Goal: Task Accomplishment & Management: Use online tool/utility

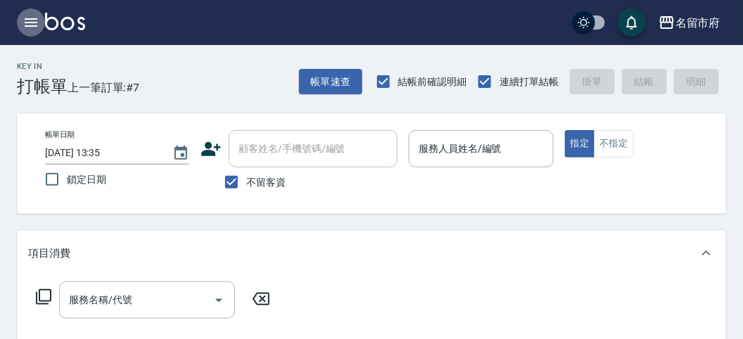
click at [30, 20] on icon "button" at bounding box center [31, 22] width 17 height 17
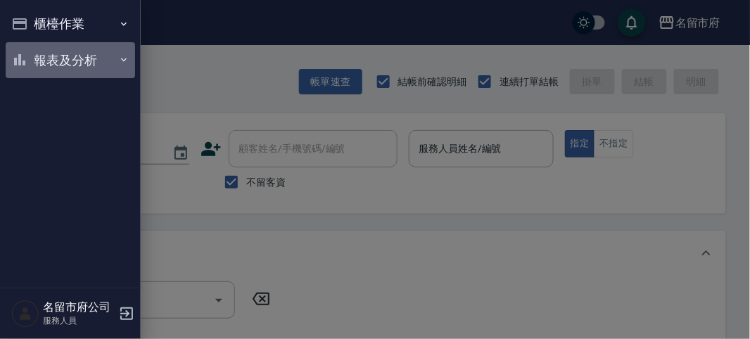
click at [49, 57] on button "報表及分析" at bounding box center [70, 60] width 129 height 37
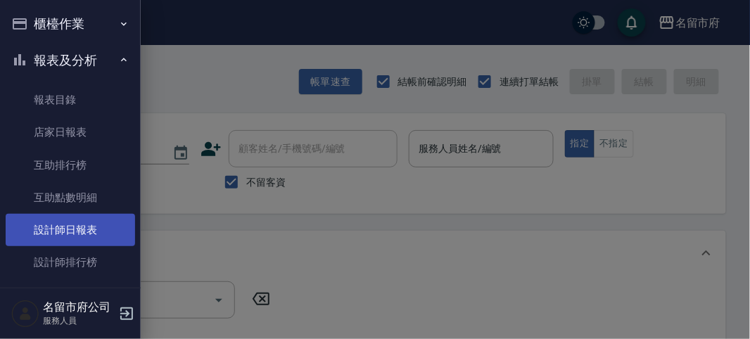
click at [54, 238] on link "設計師日報表" at bounding box center [70, 230] width 129 height 32
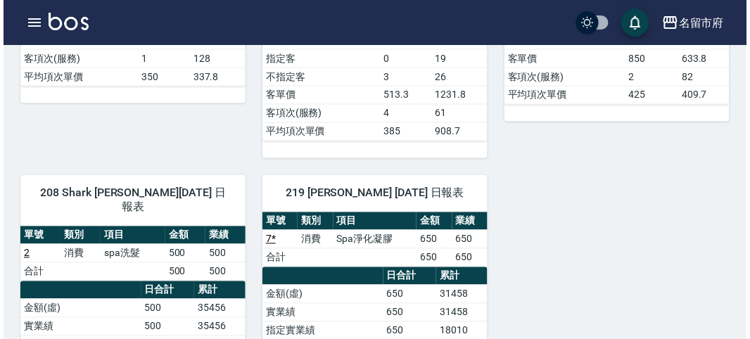
scroll to position [546, 0]
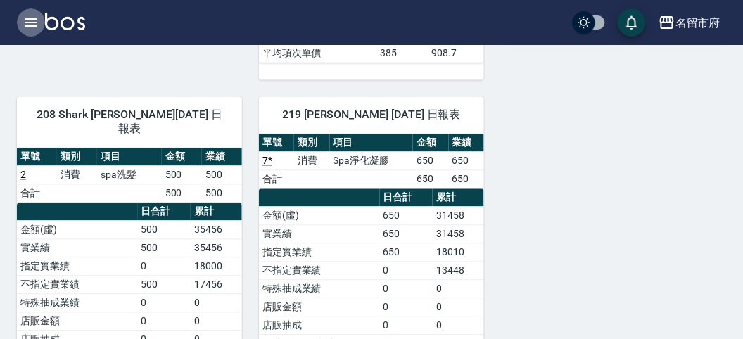
click at [26, 22] on icon "button" at bounding box center [31, 22] width 13 height 8
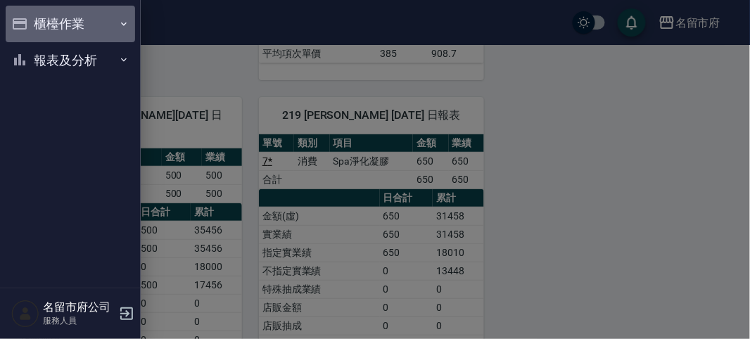
click at [49, 20] on button "櫃檯作業" at bounding box center [70, 24] width 129 height 37
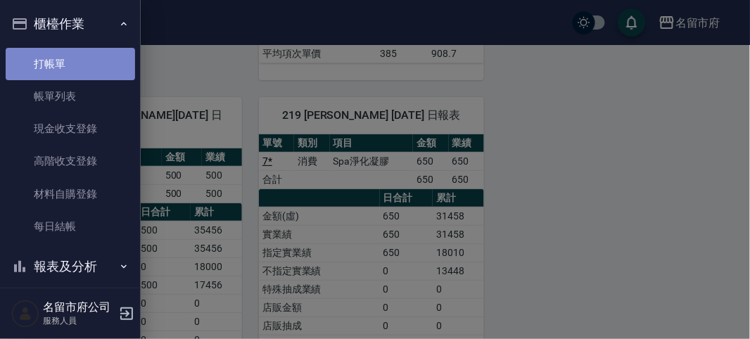
click at [86, 63] on link "打帳單" at bounding box center [70, 64] width 129 height 32
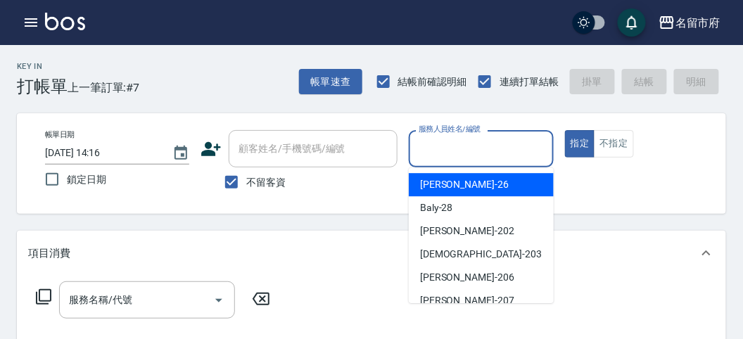
click at [441, 155] on input "服務人員姓名/編號" at bounding box center [481, 148] width 132 height 25
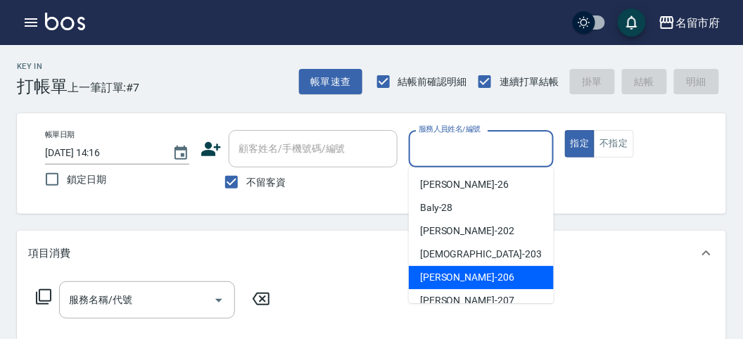
click at [475, 271] on div "[PERSON_NAME] -206" at bounding box center [481, 277] width 145 height 23
type input "[PERSON_NAME]-206"
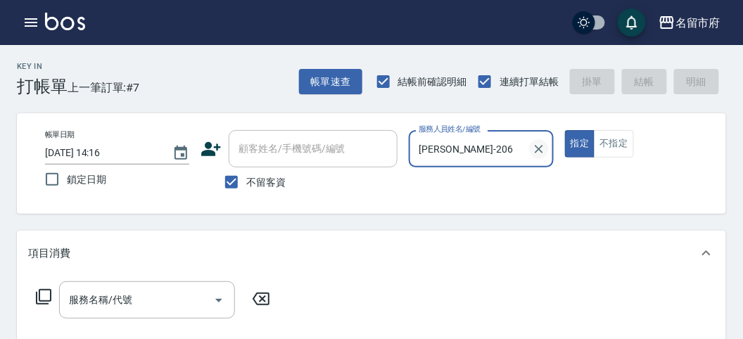
click at [534, 146] on icon "Clear" at bounding box center [539, 149] width 14 height 14
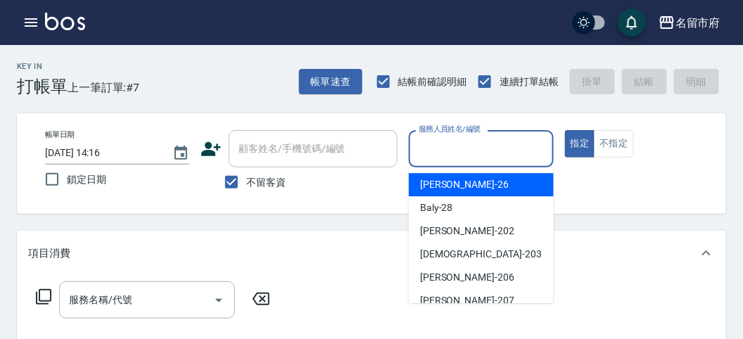
click at [459, 160] on input "服務人員姓名/編號" at bounding box center [481, 148] width 132 height 25
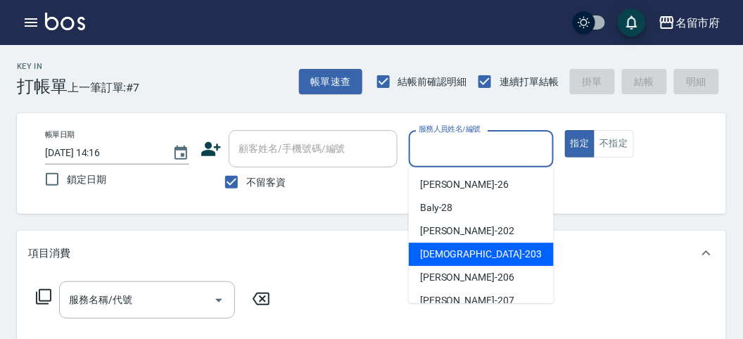
drag, startPoint x: 460, startPoint y: 260, endPoint x: 429, endPoint y: 264, distance: 31.1
click at [456, 260] on div "聖德 -203" at bounding box center [481, 254] width 145 height 23
type input "聖德-203"
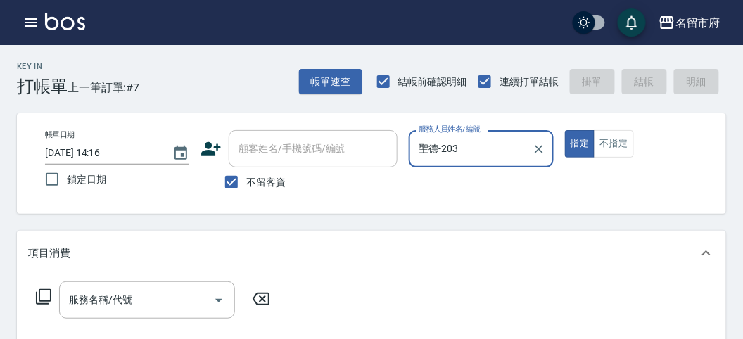
click at [38, 299] on icon at bounding box center [43, 296] width 17 height 17
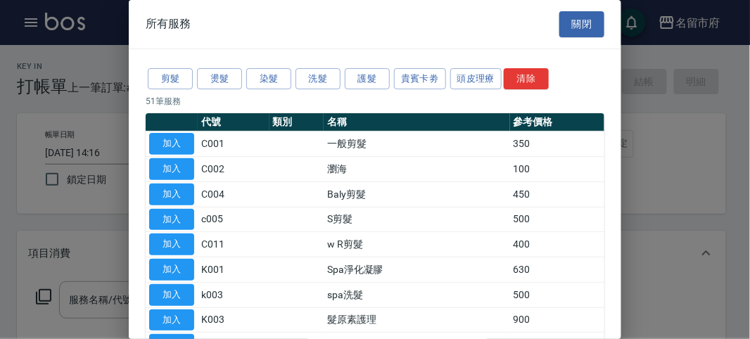
click at [37, 288] on div at bounding box center [375, 169] width 750 height 339
click at [321, 70] on button "洗髮" at bounding box center [317, 79] width 45 height 22
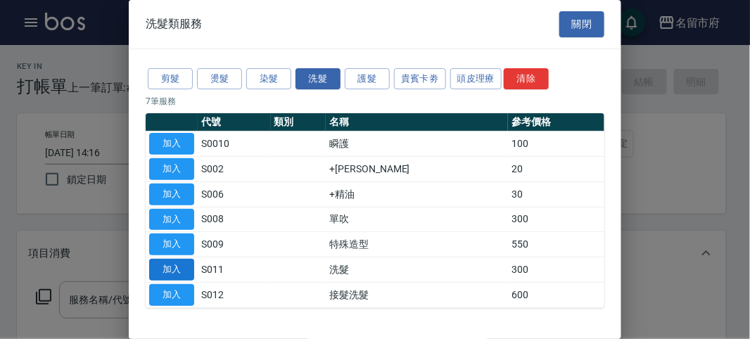
click at [181, 265] on button "加入" at bounding box center [171, 270] width 45 height 22
type input "洗髮(S011)"
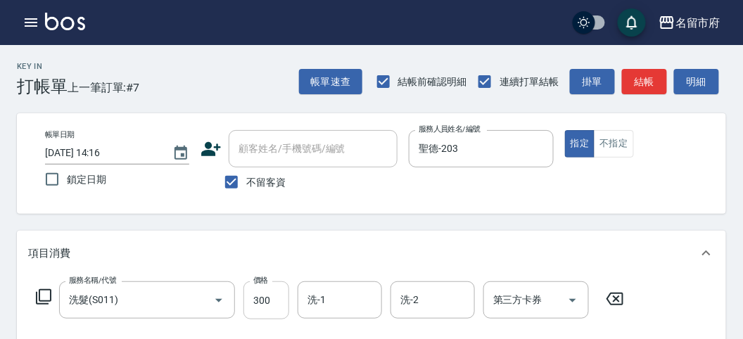
click at [258, 303] on input "300" at bounding box center [266, 300] width 46 height 38
type input "350"
drag, startPoint x: 705, startPoint y: 79, endPoint x: 651, endPoint y: 108, distance: 62.0
click at [705, 79] on button "明細" at bounding box center [696, 82] width 45 height 26
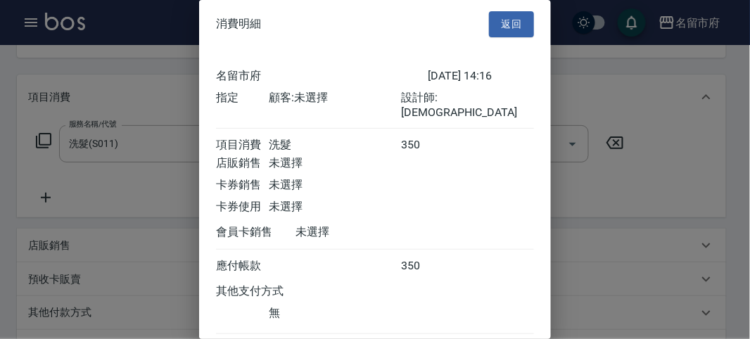
scroll to position [78, 0]
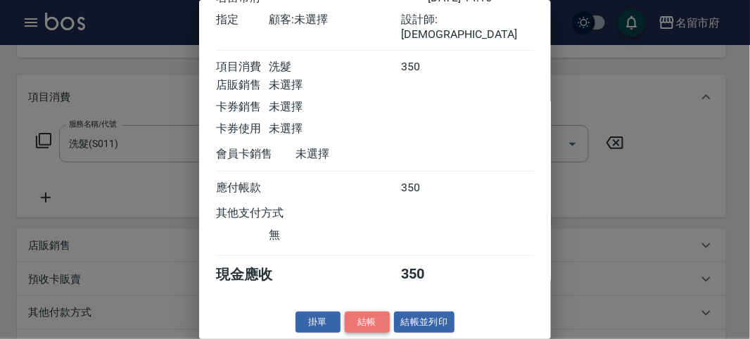
click at [369, 321] on button "結帳" at bounding box center [367, 323] width 45 height 22
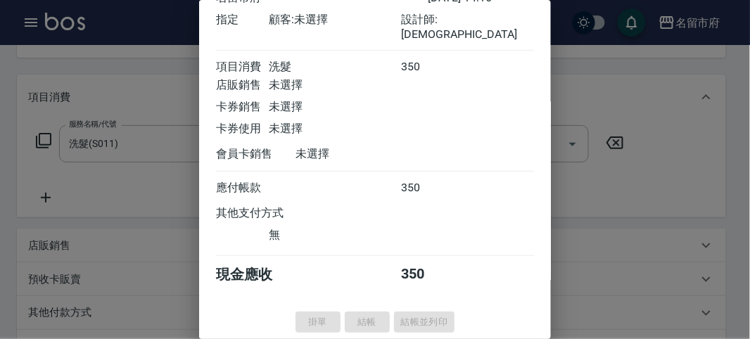
type input "[DATE] 14:33"
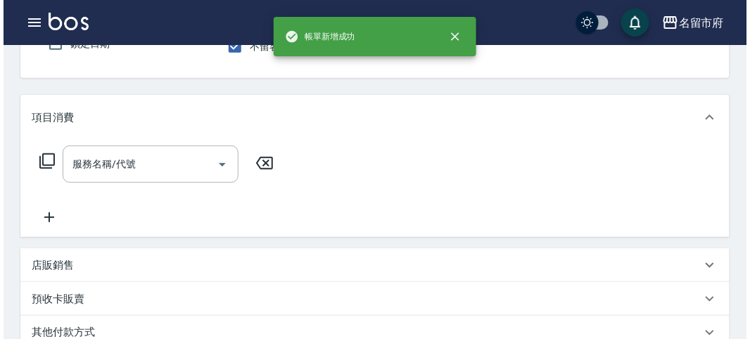
scroll to position [0, 0]
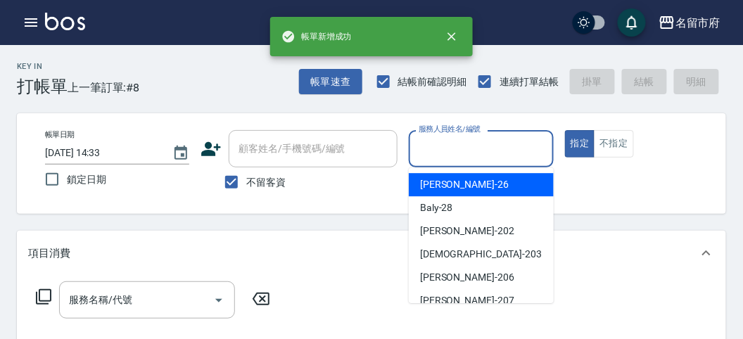
click at [469, 158] on input "服務人員姓名/編號" at bounding box center [481, 148] width 132 height 25
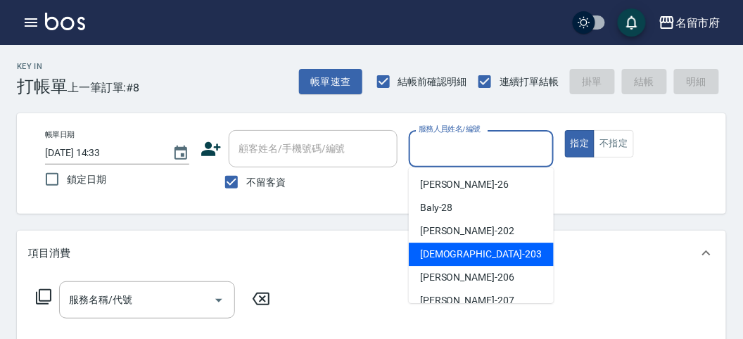
click at [447, 243] on div "聖德 -203" at bounding box center [481, 254] width 145 height 23
type input "聖德-203"
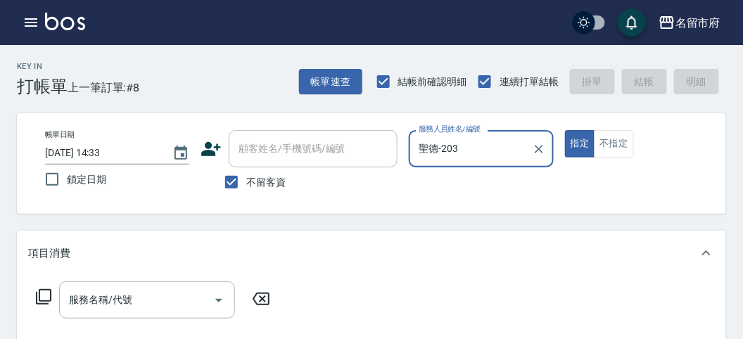
click at [39, 293] on icon at bounding box center [43, 296] width 15 height 15
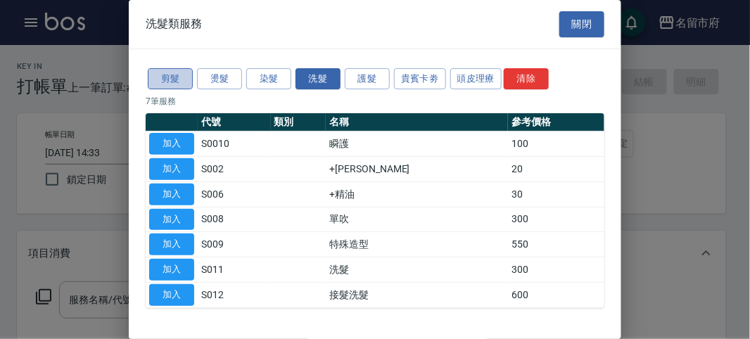
click at [162, 83] on button "剪髮" at bounding box center [170, 79] width 45 height 22
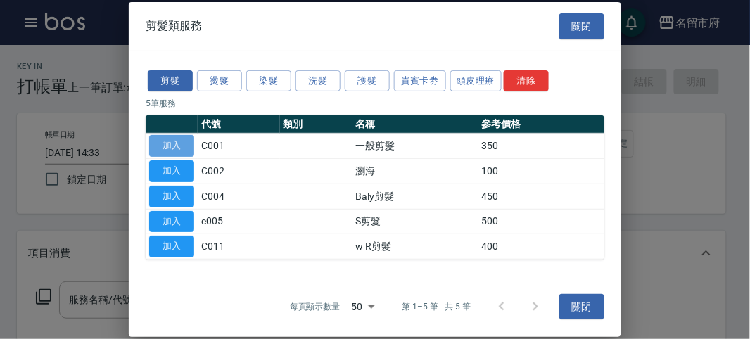
click at [161, 153] on button "加入" at bounding box center [171, 146] width 45 height 22
type input "一般剪髮(C001)"
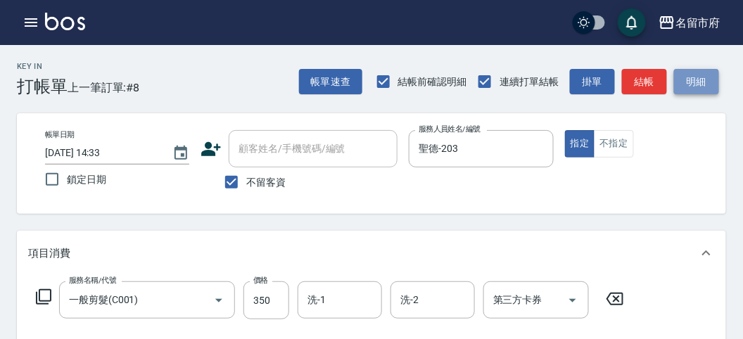
click at [698, 79] on button "明細" at bounding box center [696, 82] width 45 height 26
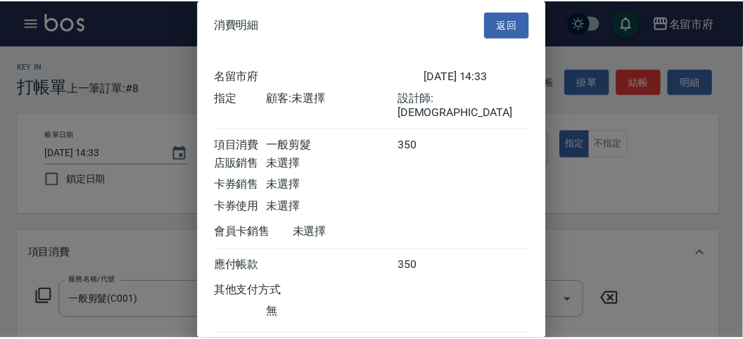
scroll to position [78, 0]
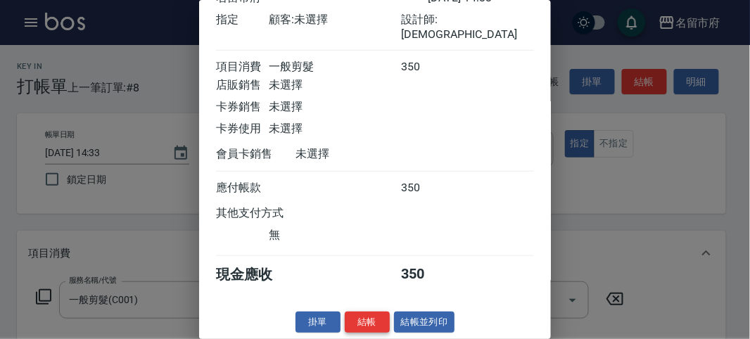
click at [369, 318] on button "結帳" at bounding box center [367, 323] width 45 height 22
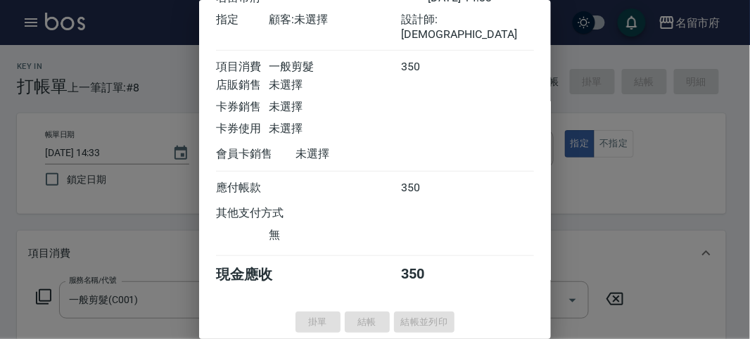
type input "[DATE] 14:34"
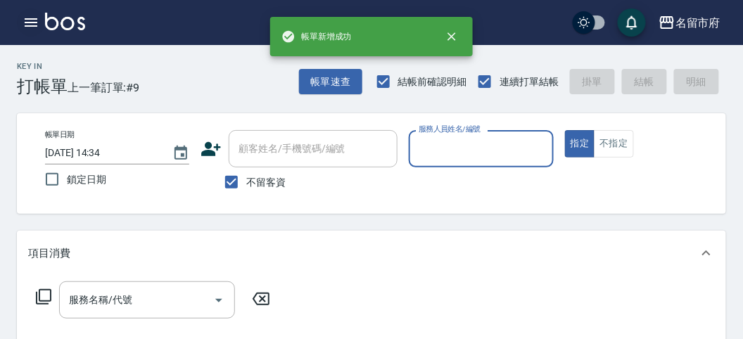
click at [29, 22] on icon "button" at bounding box center [31, 22] width 13 height 8
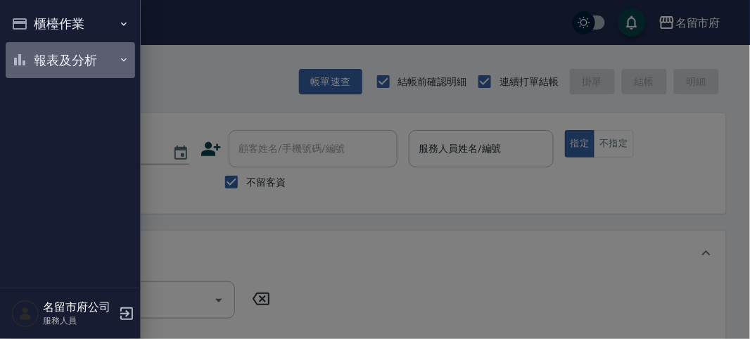
click at [37, 61] on button "報表及分析" at bounding box center [70, 60] width 129 height 37
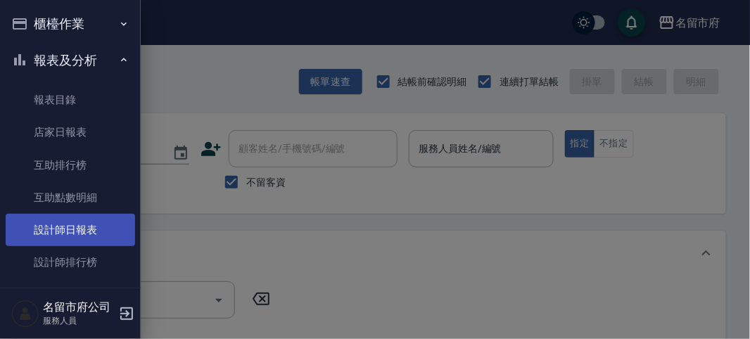
click at [57, 232] on link "設計師日報表" at bounding box center [70, 230] width 129 height 32
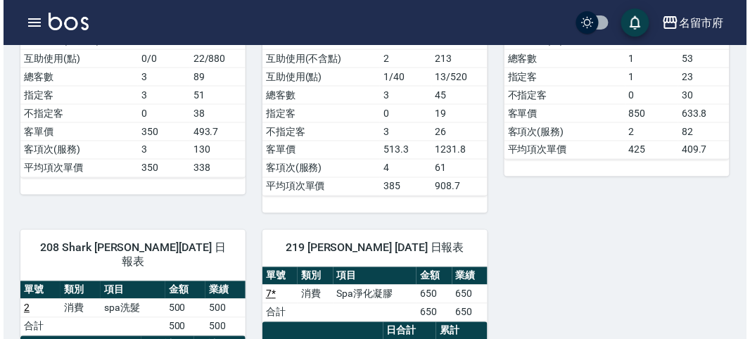
scroll to position [335, 0]
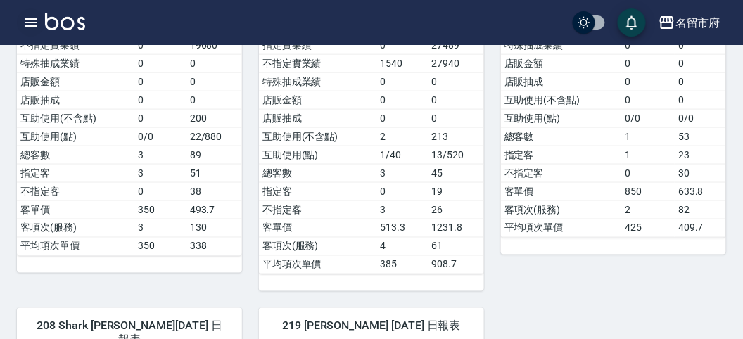
click at [30, 20] on icon "button" at bounding box center [31, 22] width 17 height 17
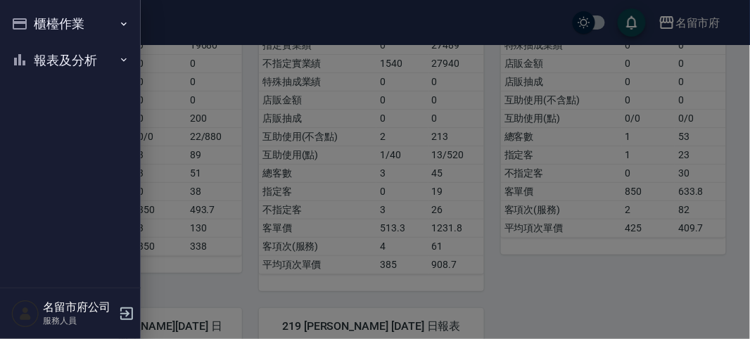
click at [60, 58] on button "報表及分析" at bounding box center [70, 60] width 129 height 37
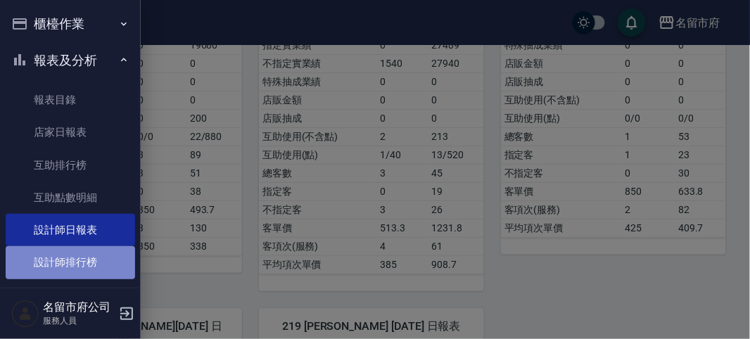
click at [105, 250] on link "設計師排行榜" at bounding box center [70, 262] width 129 height 32
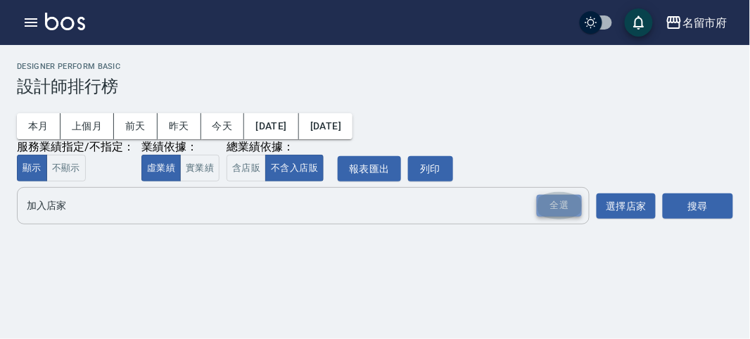
click at [556, 207] on div "全選" at bounding box center [559, 206] width 45 height 22
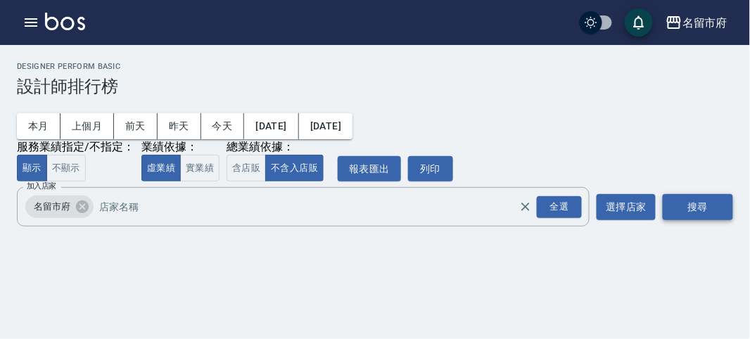
click at [681, 209] on button "搜尋" at bounding box center [697, 207] width 70 height 26
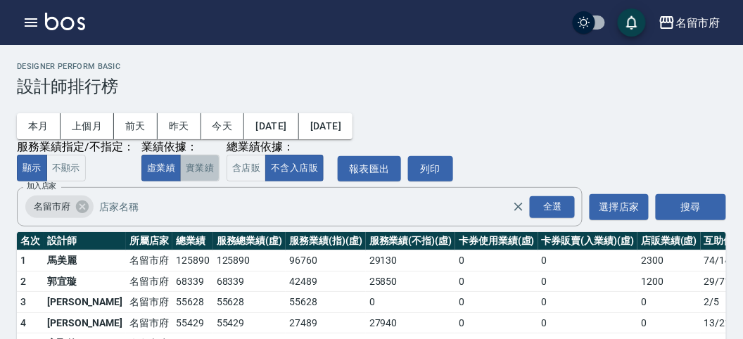
click at [209, 169] on button "實業績" at bounding box center [199, 168] width 39 height 27
click at [236, 169] on button "含店販" at bounding box center [245, 168] width 39 height 27
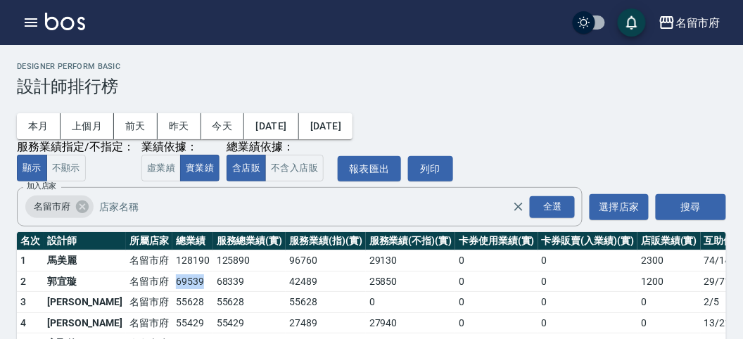
drag, startPoint x: 125, startPoint y: 278, endPoint x: 164, endPoint y: 288, distance: 39.9
click at [172, 288] on td "69539" at bounding box center [192, 281] width 41 height 21
drag, startPoint x: 123, startPoint y: 293, endPoint x: 150, endPoint y: 294, distance: 26.8
click at [150, 294] on tr "3 [PERSON_NAME] 名留市府 55628 55628 55628 0 0 0 0 2 / 5" at bounding box center [406, 302] width 779 height 21
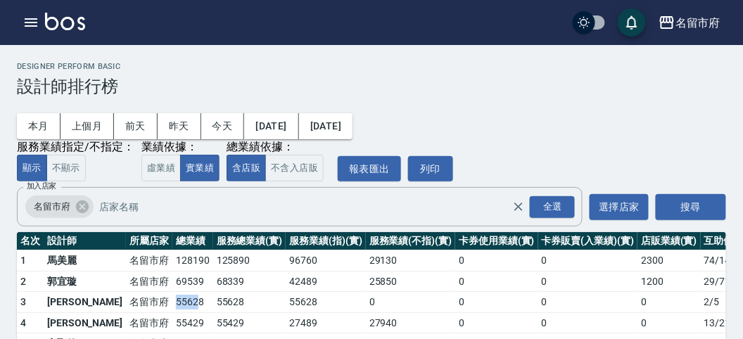
click at [172, 294] on td "55628" at bounding box center [192, 302] width 41 height 21
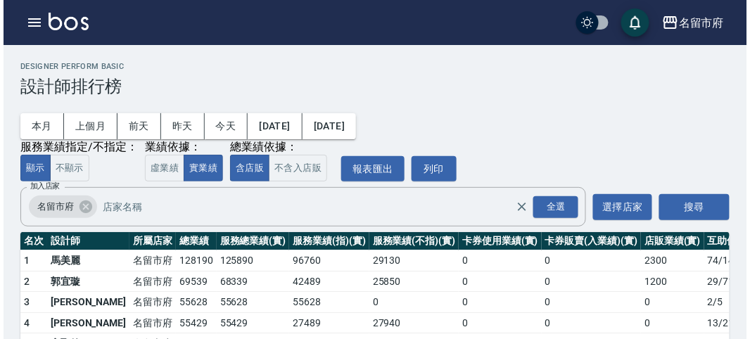
scroll to position [123, 0]
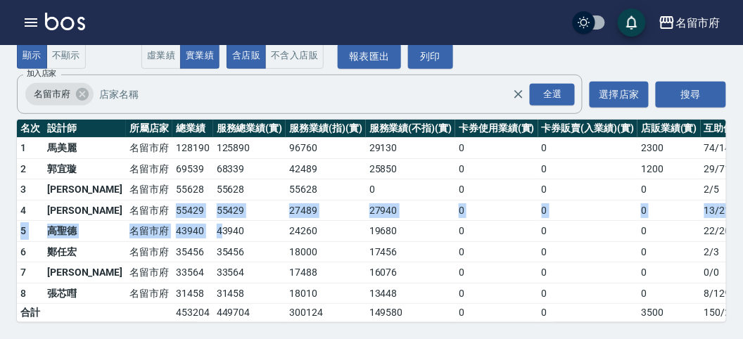
drag, startPoint x: 124, startPoint y: 200, endPoint x: 170, endPoint y: 199, distance: 46.4
click at [172, 202] on tr "4 [PERSON_NAME]紋 名留市府 55429 55429 27489 27940 0 0 0 13 / 213" at bounding box center [406, 210] width 779 height 21
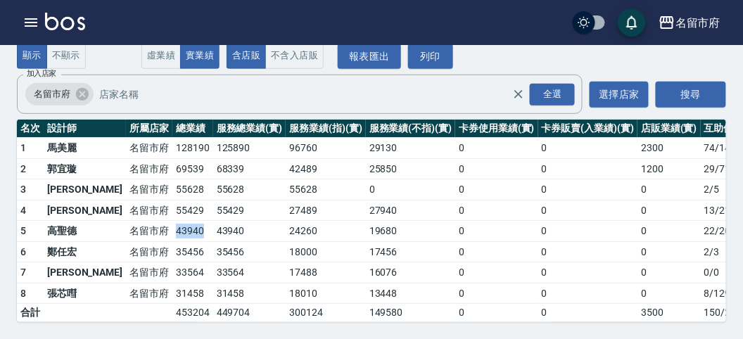
drag, startPoint x: 127, startPoint y: 221, endPoint x: 162, endPoint y: 218, distance: 34.6
click at [172, 221] on td "43940" at bounding box center [192, 231] width 41 height 21
drag, startPoint x: 131, startPoint y: 237, endPoint x: 155, endPoint y: 243, distance: 25.2
click at [172, 243] on td "35456" at bounding box center [192, 251] width 41 height 21
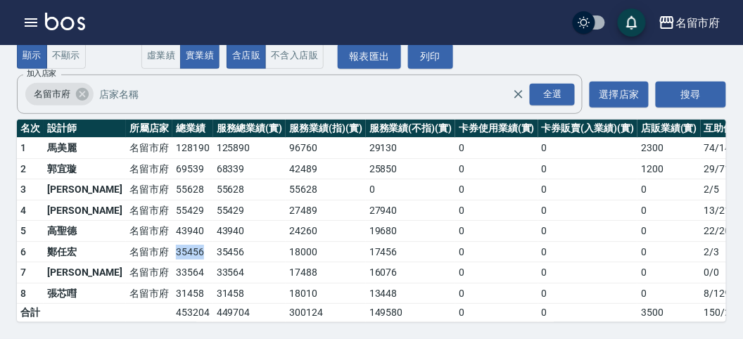
click at [172, 243] on td "35456" at bounding box center [192, 251] width 41 height 21
drag, startPoint x: 125, startPoint y: 255, endPoint x: 167, endPoint y: 264, distance: 42.5
click at [167, 264] on tr "7 [PERSON_NAME] [GEOGRAPHIC_DATA] 33564 33564 17488 16076 0 0 0 0 / 0" at bounding box center [406, 272] width 779 height 21
click at [164, 267] on tr "7 [PERSON_NAME] [GEOGRAPHIC_DATA] 33564 33564 17488 16076 0 0 0 0 / 0" at bounding box center [406, 272] width 779 height 21
drag, startPoint x: 124, startPoint y: 277, endPoint x: 155, endPoint y: 271, distance: 32.1
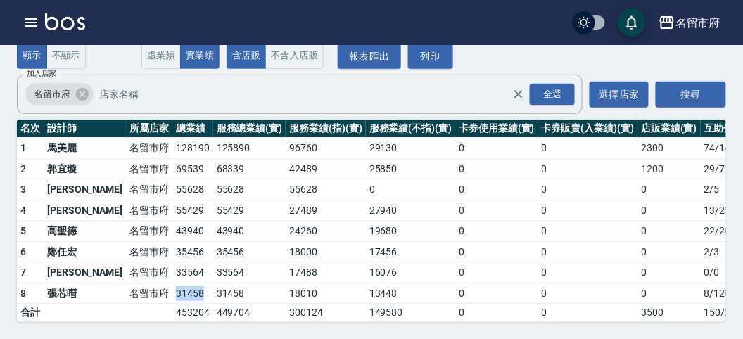
click at [155, 283] on tr "8 張芯嘒 [GEOGRAPHIC_DATA] 31458 31458 18010 13448 0 0 0 8 / 129" at bounding box center [406, 293] width 779 height 21
click at [213, 241] on td "35456" at bounding box center [249, 251] width 73 height 21
click at [33, 18] on icon "button" at bounding box center [31, 22] width 17 height 17
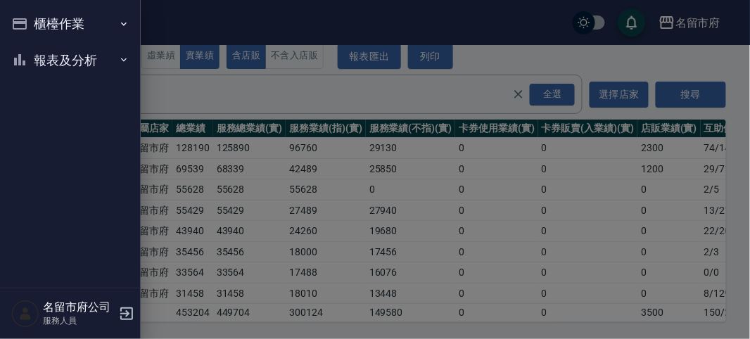
click at [184, 196] on div at bounding box center [375, 169] width 750 height 339
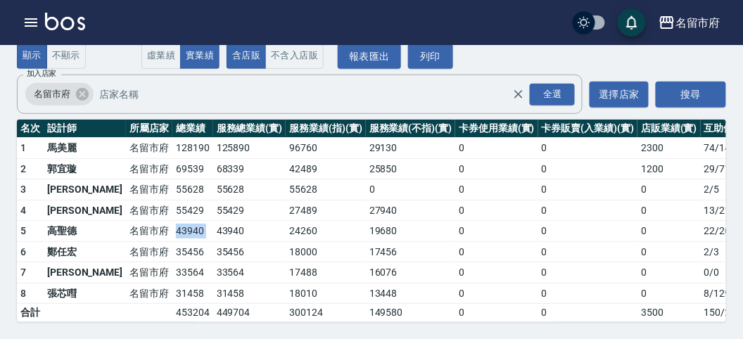
drag, startPoint x: 127, startPoint y: 216, endPoint x: 166, endPoint y: 217, distance: 38.7
click at [166, 221] on tr "5 [PERSON_NAME][GEOGRAPHIC_DATA] 43940 43940 24260 19680 0 0 0 22 / 200" at bounding box center [406, 231] width 779 height 21
click at [213, 221] on td "43940" at bounding box center [249, 231] width 73 height 21
click at [26, 22] on icon "button" at bounding box center [31, 22] width 13 height 8
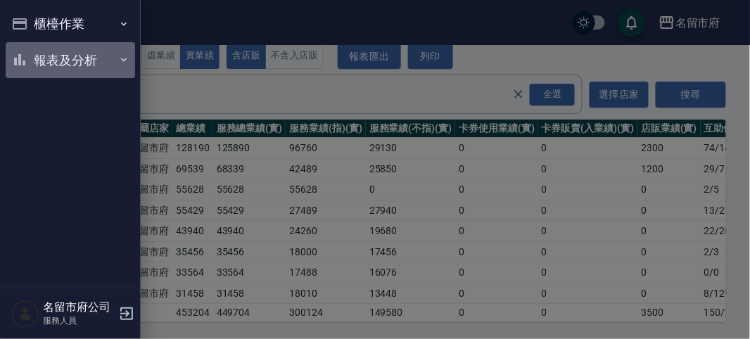
click at [22, 57] on icon "button" at bounding box center [19, 59] width 17 height 17
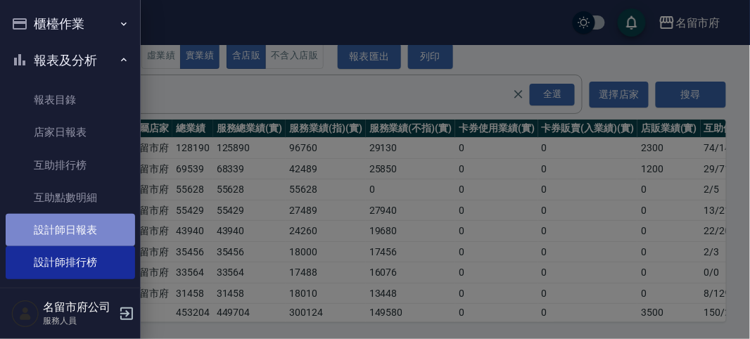
click at [99, 236] on link "設計師日報表" at bounding box center [70, 230] width 129 height 32
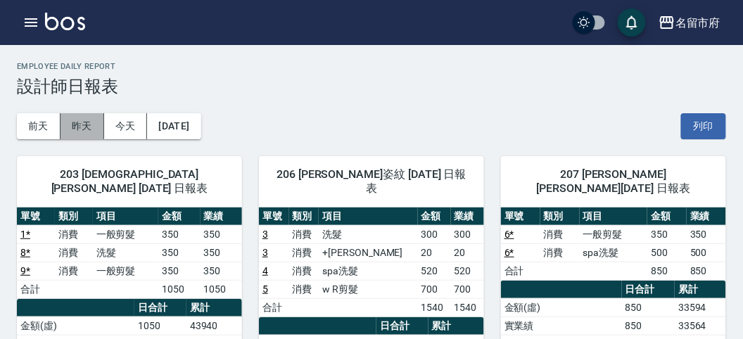
click at [84, 128] on button "昨天" at bounding box center [82, 126] width 44 height 26
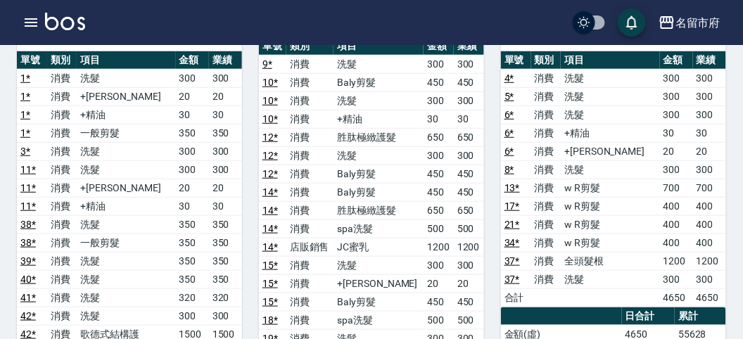
scroll to position [234, 0]
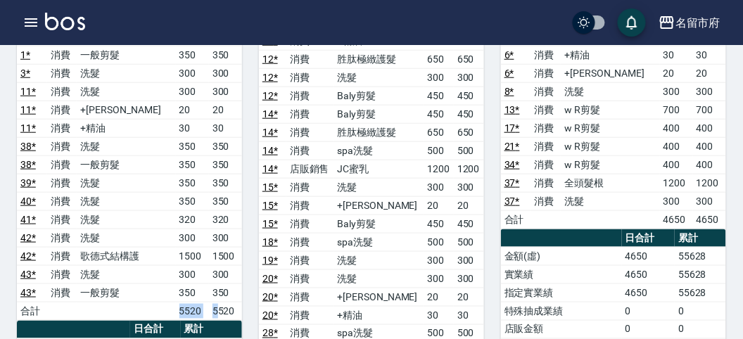
drag, startPoint x: 170, startPoint y: 283, endPoint x: 218, endPoint y: 292, distance: 48.6
click at [218, 302] on tr "合計 5520 5520" at bounding box center [129, 311] width 225 height 18
click at [218, 302] on td "5520" at bounding box center [225, 311] width 33 height 18
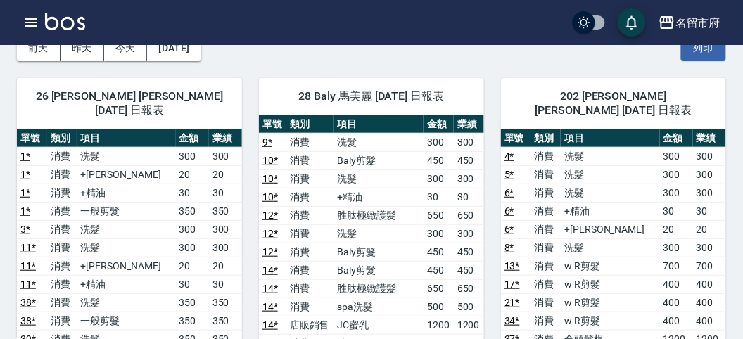
scroll to position [156, 0]
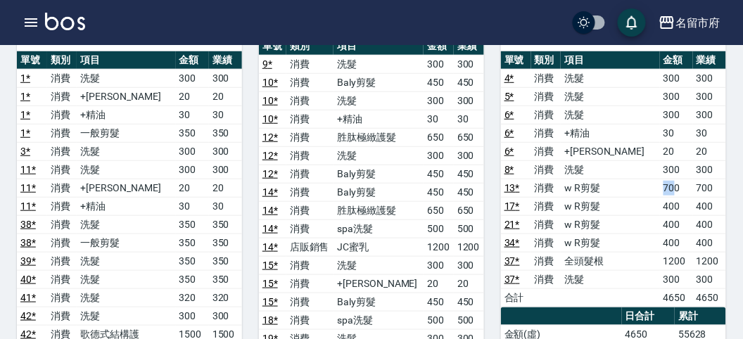
drag, startPoint x: 639, startPoint y: 170, endPoint x: 662, endPoint y: 169, distance: 23.9
click at [660, 179] on tr "13 * 消費 w R剪髮 700 700" at bounding box center [613, 188] width 225 height 18
click at [660, 179] on td "700" at bounding box center [676, 188] width 33 height 18
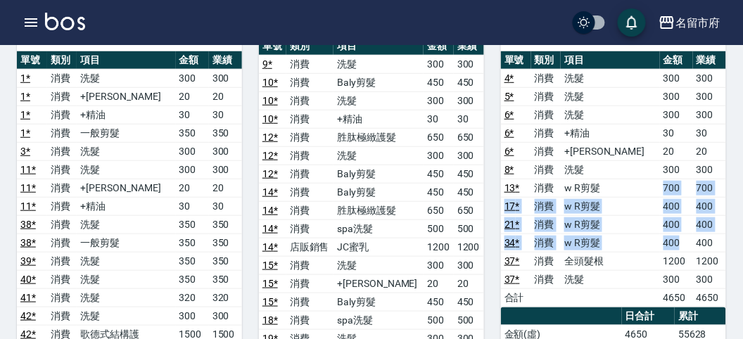
drag, startPoint x: 637, startPoint y: 173, endPoint x: 674, endPoint y: 219, distance: 59.1
click at [674, 219] on tbody "4 * 消費 洗髮 300 300 5 * 消費 洗髮 300 300 6 * 消費 洗髮 300 300 6 * 消費 +精油 30 30 6 * 消費 +…" at bounding box center [613, 188] width 225 height 238
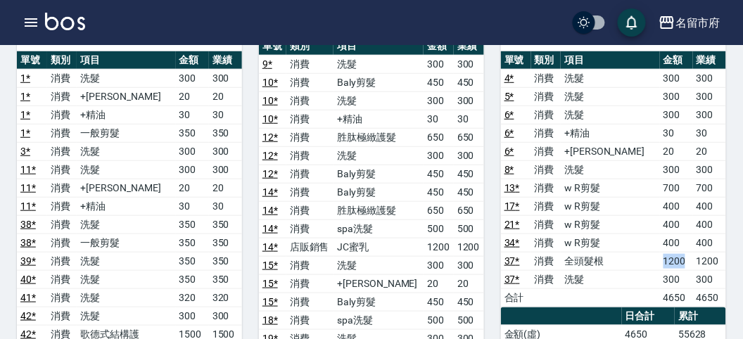
drag, startPoint x: 639, startPoint y: 234, endPoint x: 677, endPoint y: 243, distance: 39.1
click at [677, 252] on tr "37 * 消費 全頭髮根 1200 1200" at bounding box center [613, 261] width 225 height 18
click at [677, 252] on td "1200" at bounding box center [676, 261] width 33 height 18
drag, startPoint x: 715, startPoint y: 266, endPoint x: 725, endPoint y: 265, distance: 9.9
click at [725, 270] on tr "37 * 消費 洗髮 300 300" at bounding box center [613, 279] width 225 height 18
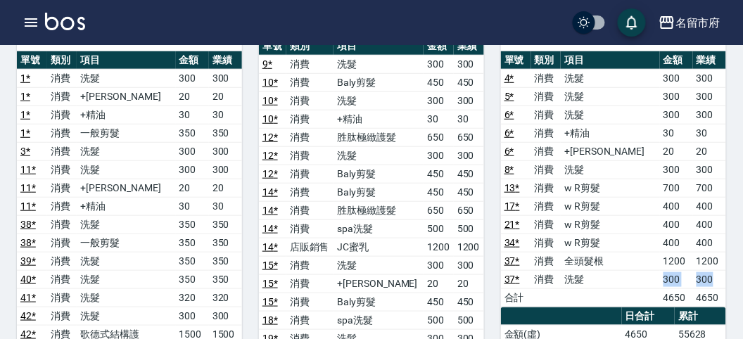
click at [725, 270] on td "300" at bounding box center [709, 279] width 33 height 18
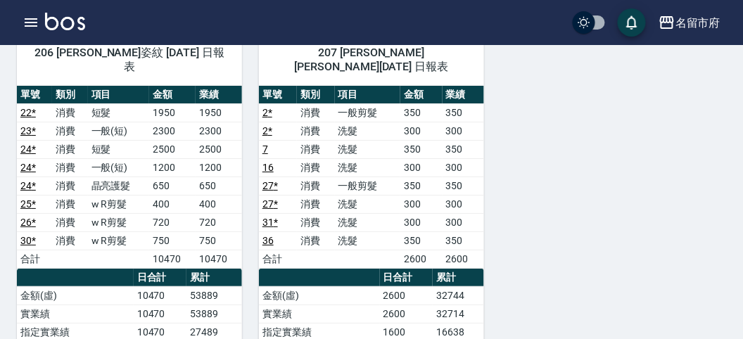
scroll to position [937, 0]
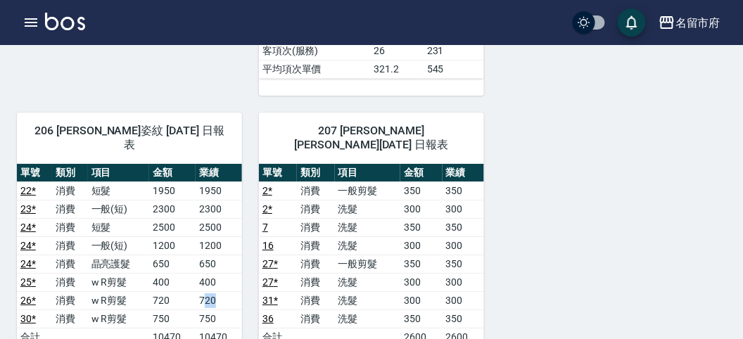
click at [222, 291] on td "720" at bounding box center [219, 300] width 46 height 18
drag, startPoint x: 199, startPoint y: 286, endPoint x: 216, endPoint y: 284, distance: 17.0
click at [216, 309] on td "750" at bounding box center [219, 318] width 46 height 18
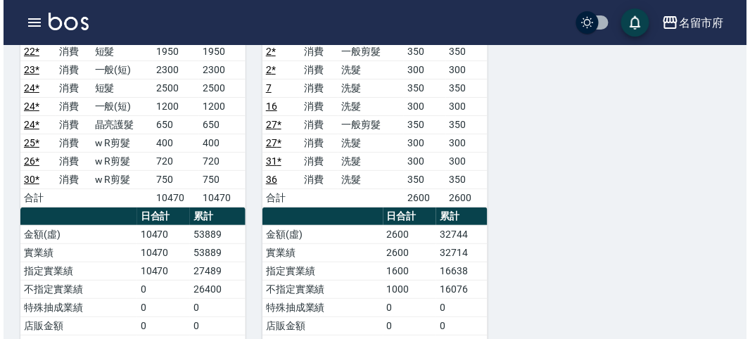
scroll to position [999, 0]
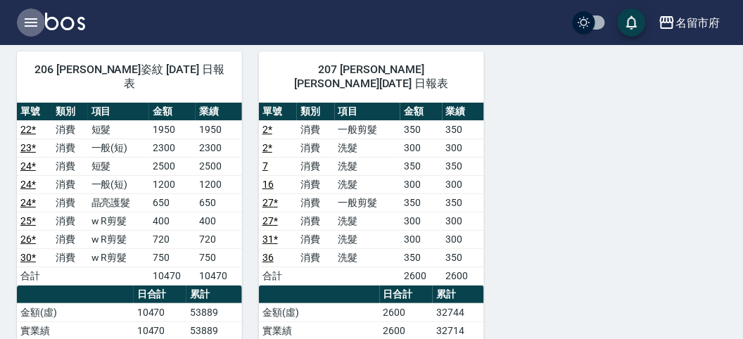
click at [29, 16] on icon "button" at bounding box center [31, 22] width 17 height 17
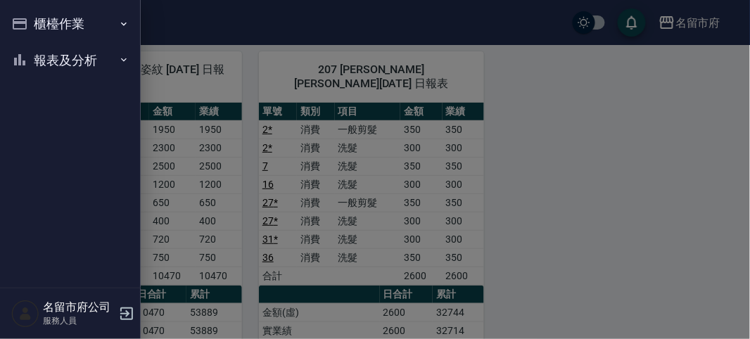
click at [29, 18] on button "櫃檯作業" at bounding box center [70, 24] width 129 height 37
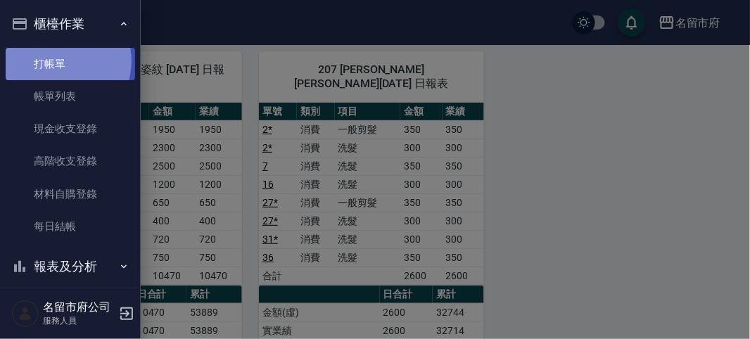
click at [57, 60] on link "打帳單" at bounding box center [70, 64] width 129 height 32
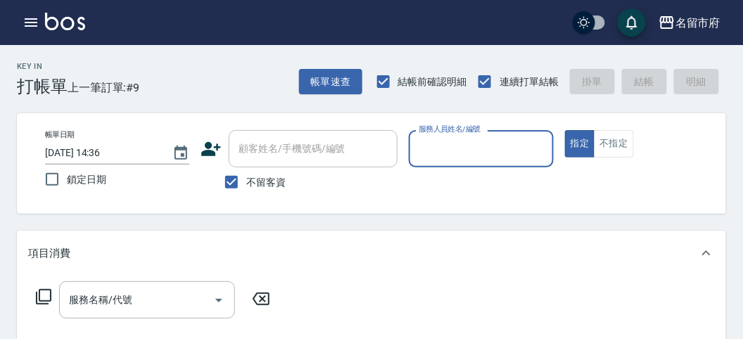
click at [350, 193] on div "不留客資" at bounding box center [298, 182] width 197 height 30
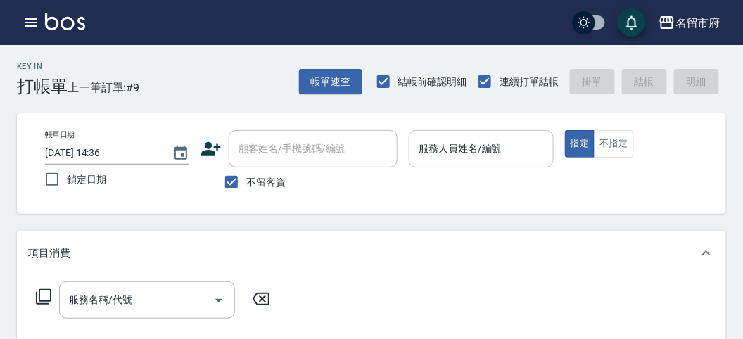
click at [544, 154] on input "服務人員姓名/編號" at bounding box center [481, 148] width 132 height 25
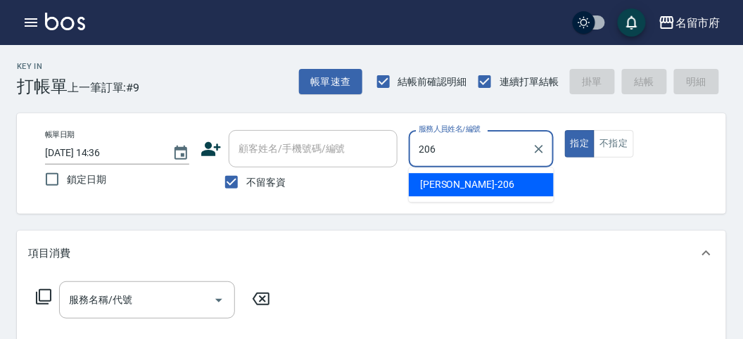
type input "[PERSON_NAME]-206"
type button "true"
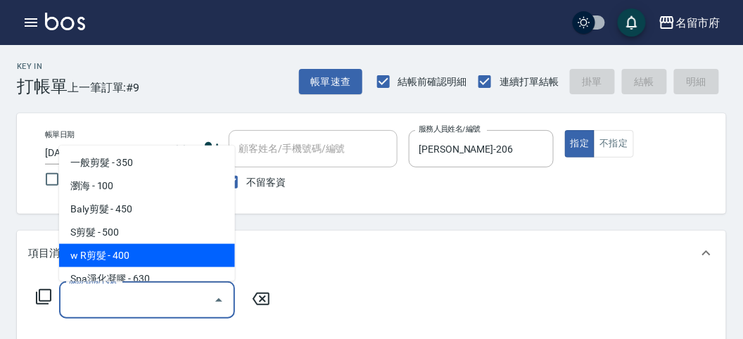
type input "w R剪髮(C011)"
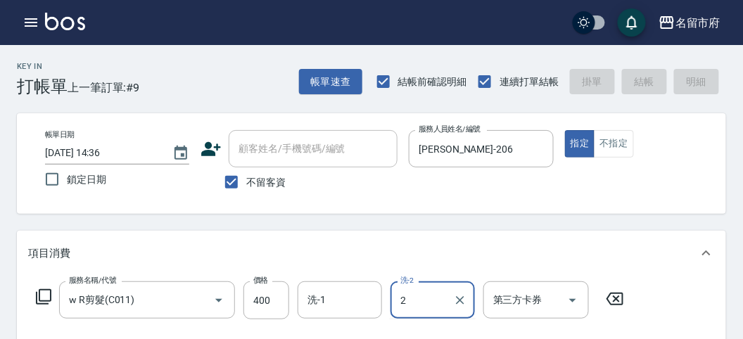
type input "20"
type input "[DATE] 15:31"
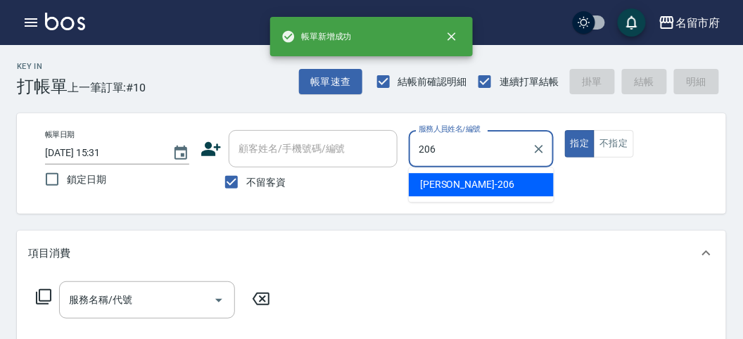
type input "[PERSON_NAME]-206"
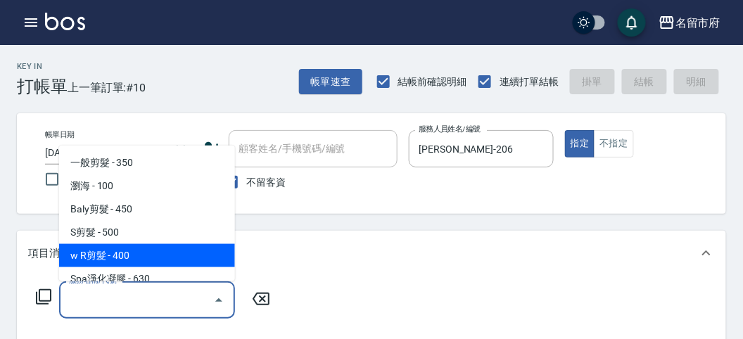
type input "w R剪髮(C011)"
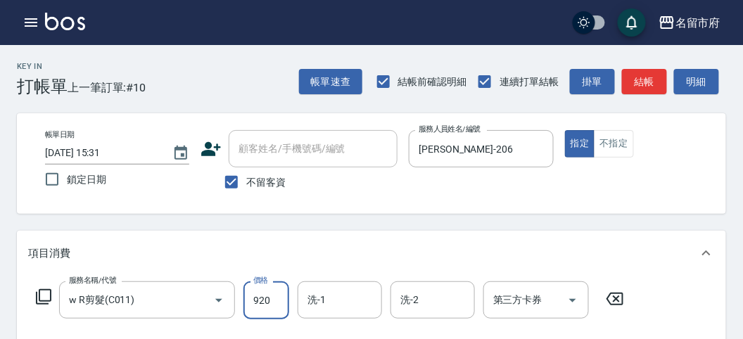
type input "920"
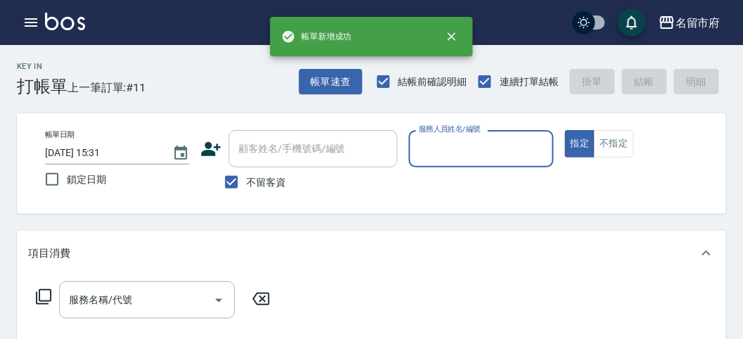
click at [39, 21] on button "button" at bounding box center [31, 22] width 28 height 28
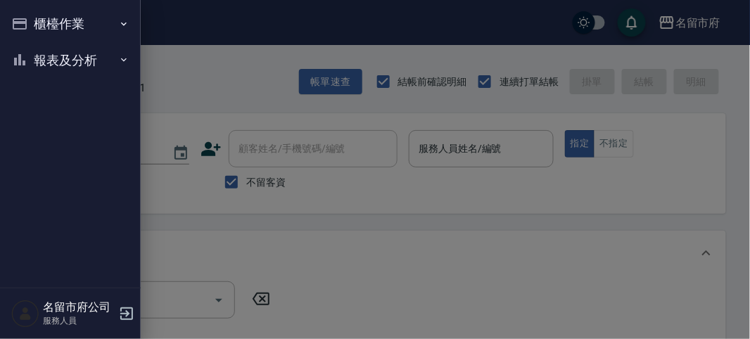
click at [39, 21] on button "櫃檯作業" at bounding box center [70, 24] width 129 height 37
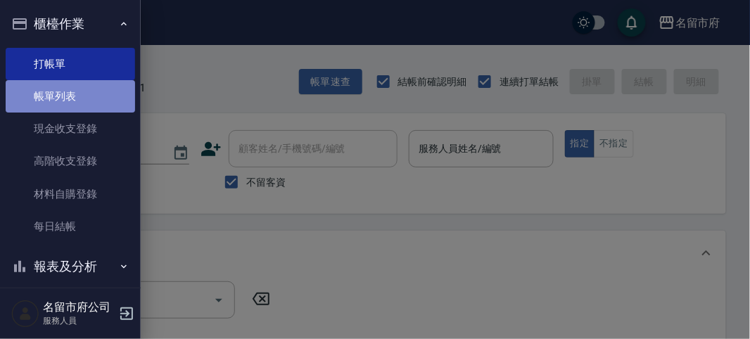
click at [70, 104] on link "帳單列表" at bounding box center [70, 96] width 129 height 32
click at [47, 100] on link "帳單列表" at bounding box center [70, 96] width 129 height 32
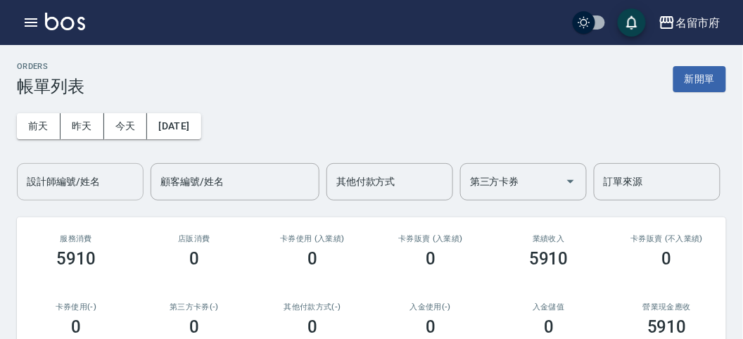
click at [103, 193] on input "設計師編號/姓名" at bounding box center [80, 181] width 114 height 25
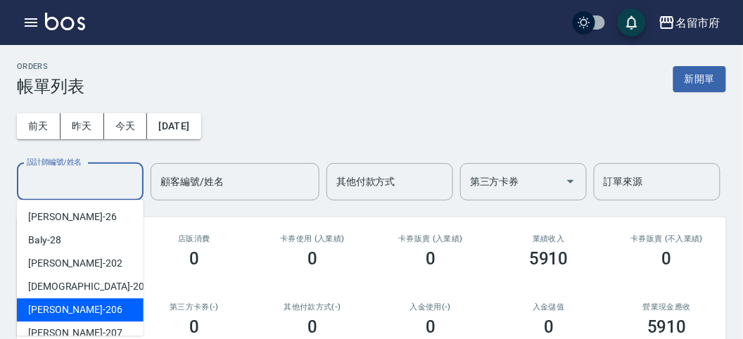
click at [117, 318] on div "[PERSON_NAME] -206" at bounding box center [80, 309] width 127 height 23
type input "[PERSON_NAME]-206"
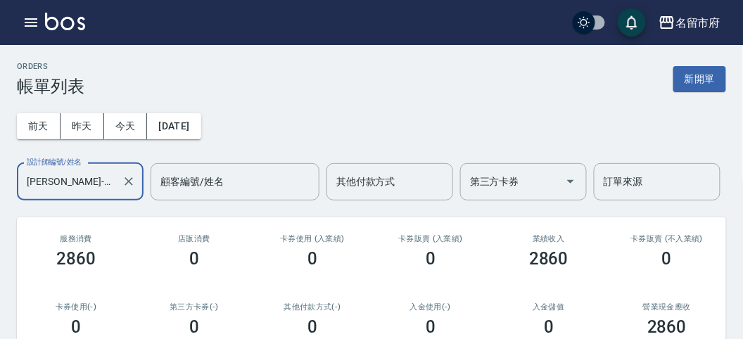
scroll to position [312, 0]
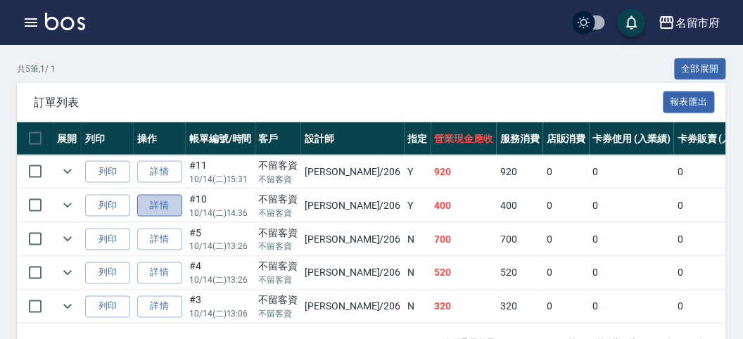
click at [169, 209] on link "詳情" at bounding box center [159, 206] width 45 height 22
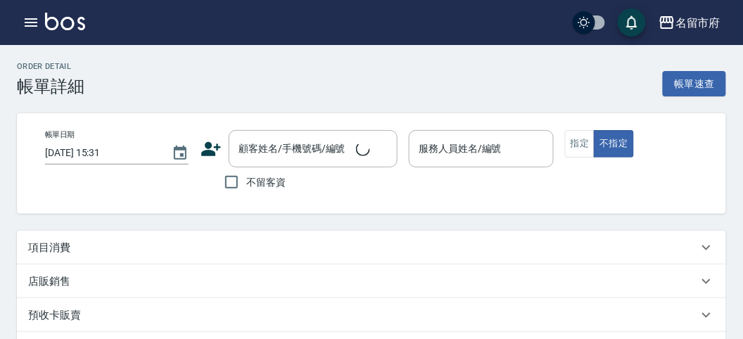
type input "[DATE] 14:36"
checkbox input "true"
type input "[PERSON_NAME]-206"
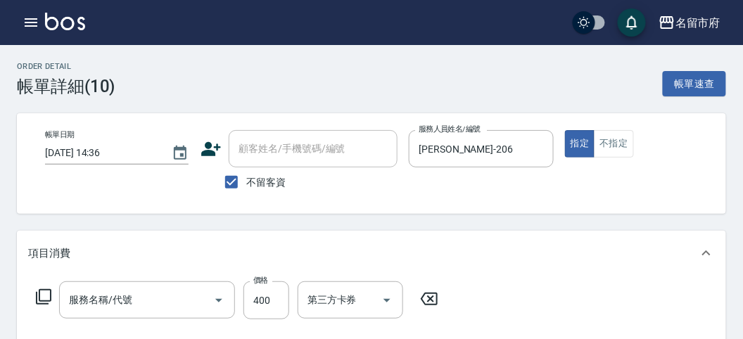
type input "w R剪髮(C011)"
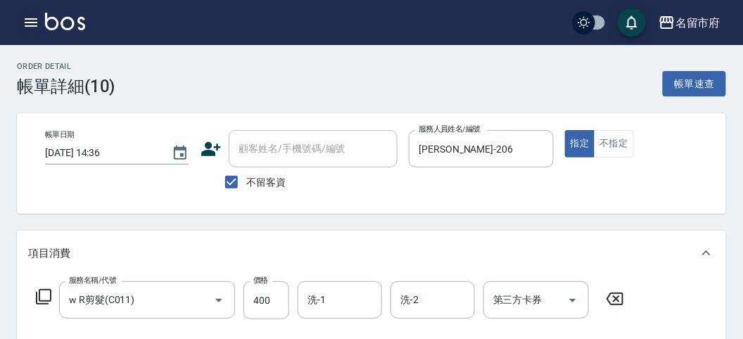
click at [36, 18] on icon "button" at bounding box center [31, 22] width 13 height 8
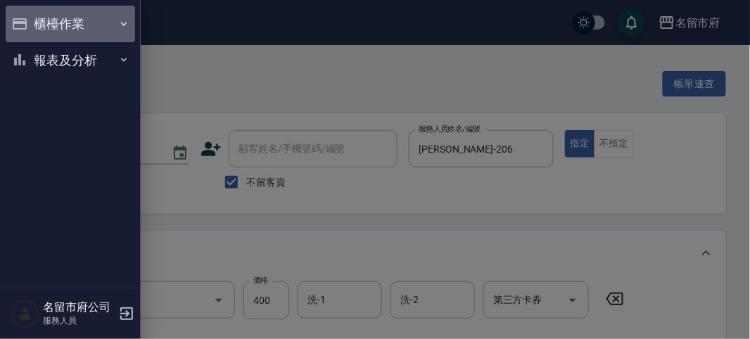
drag, startPoint x: 36, startPoint y: 18, endPoint x: 53, endPoint y: 37, distance: 25.9
click at [37, 21] on button "櫃檯作業" at bounding box center [70, 24] width 129 height 37
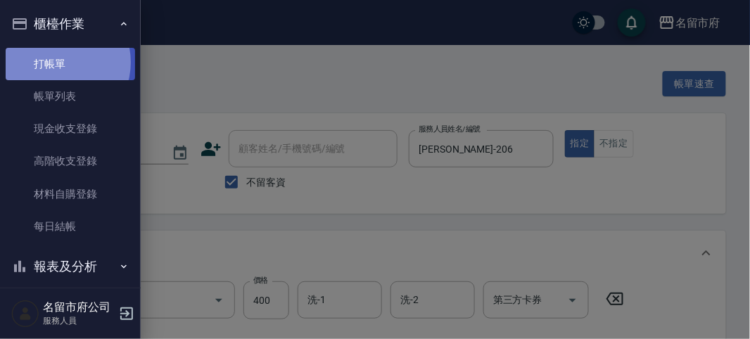
click at [58, 62] on link "打帳單" at bounding box center [70, 64] width 129 height 32
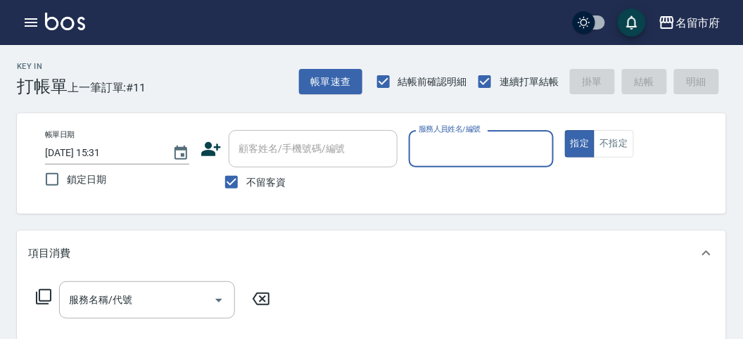
click at [486, 148] on input "服務人員姓名/編號" at bounding box center [481, 148] width 132 height 25
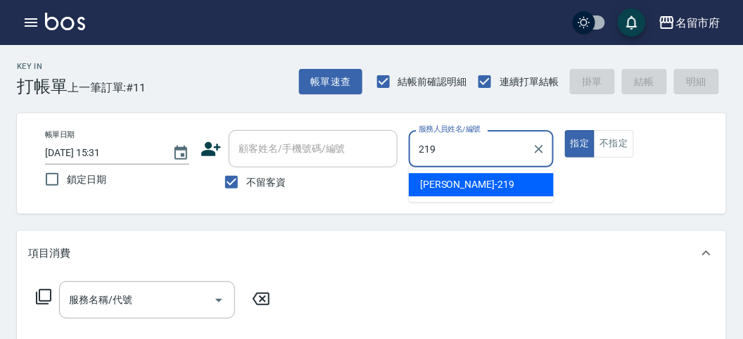
type input "[PERSON_NAME]-219"
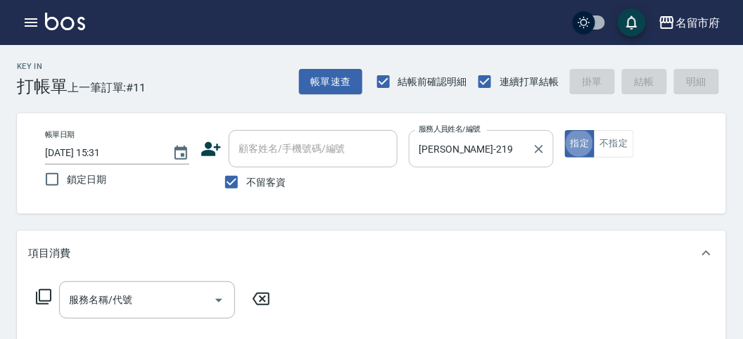
type button "true"
click at [44, 297] on icon at bounding box center [43, 296] width 17 height 17
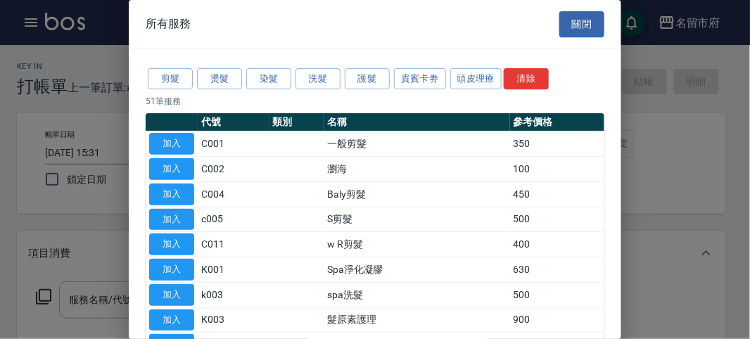
click at [473, 82] on button "頭皮理療" at bounding box center [476, 79] width 52 height 22
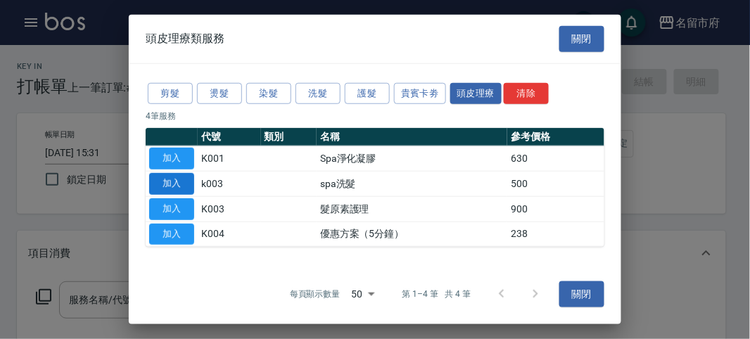
click at [186, 181] on button "加入" at bounding box center [171, 184] width 45 height 22
type input "spa洗髮(k003)"
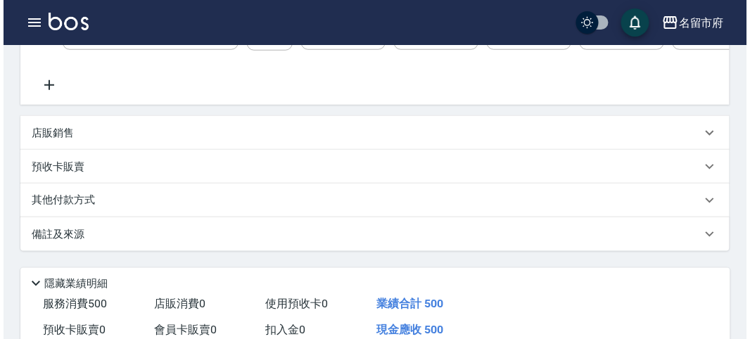
scroll to position [425, 0]
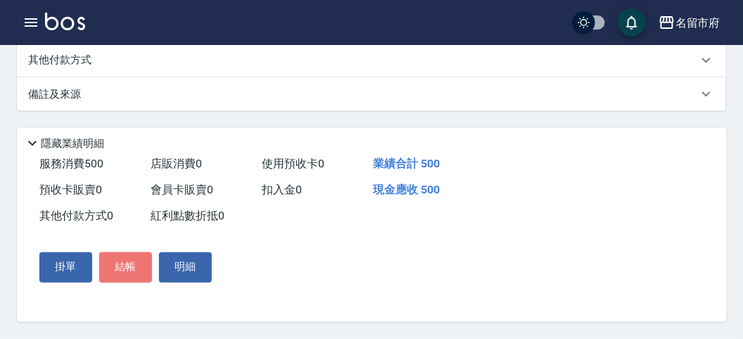
drag, startPoint x: 146, startPoint y: 274, endPoint x: 152, endPoint y: 269, distance: 8.0
click at [146, 274] on button "結帳" at bounding box center [125, 267] width 53 height 30
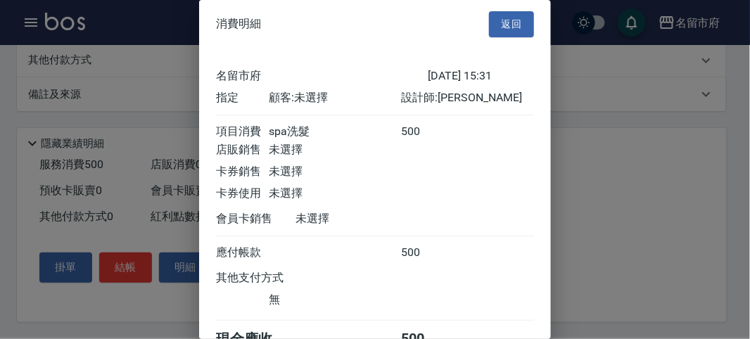
scroll to position [78, 0]
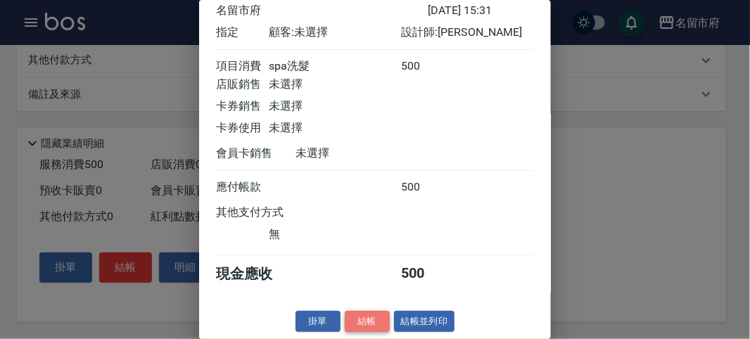
click at [366, 319] on button "結帳" at bounding box center [367, 322] width 45 height 22
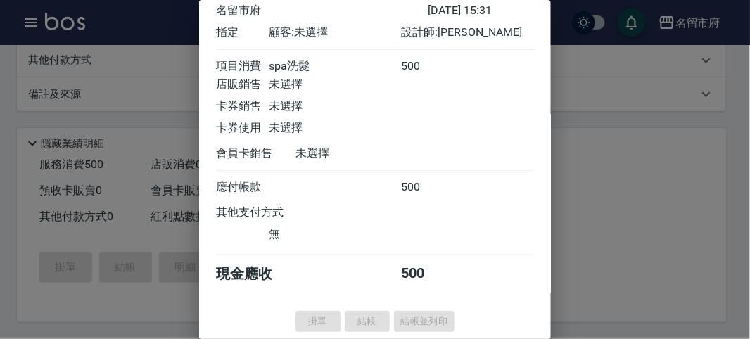
type input "[DATE] 16:02"
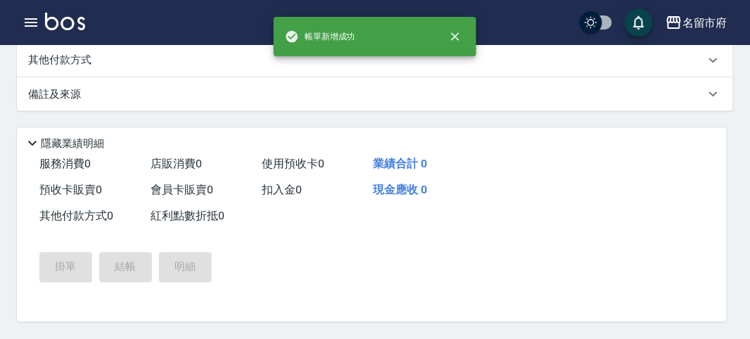
scroll to position [0, 0]
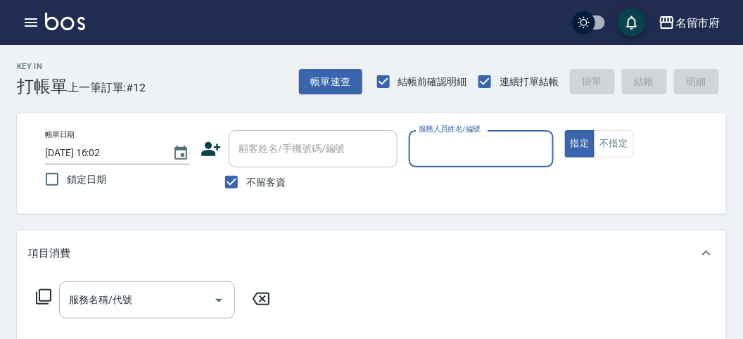
click at [468, 162] on div "服務人員姓名/編號" at bounding box center [481, 148] width 144 height 37
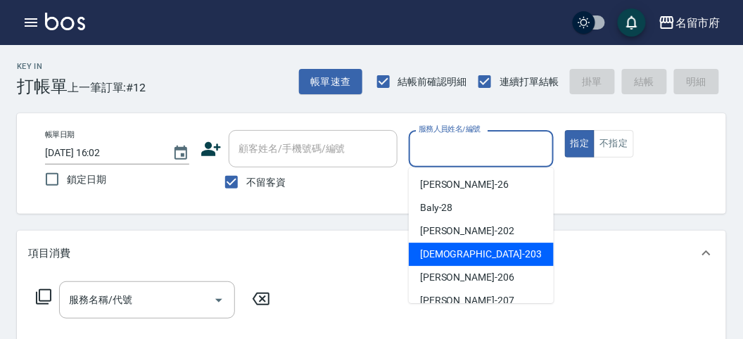
click at [447, 251] on span "聖德 -203" at bounding box center [481, 254] width 122 height 15
type input "聖德-203"
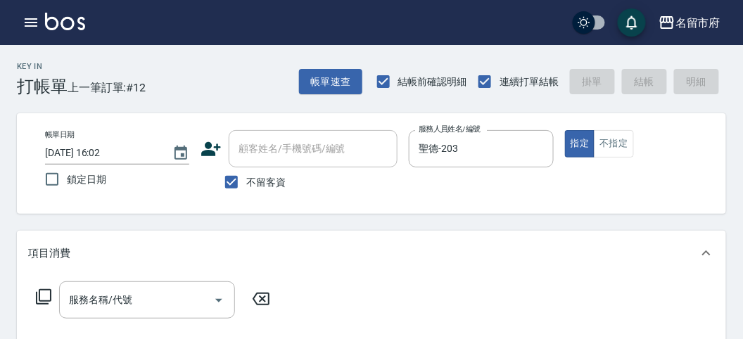
click at [46, 296] on icon at bounding box center [43, 296] width 17 height 17
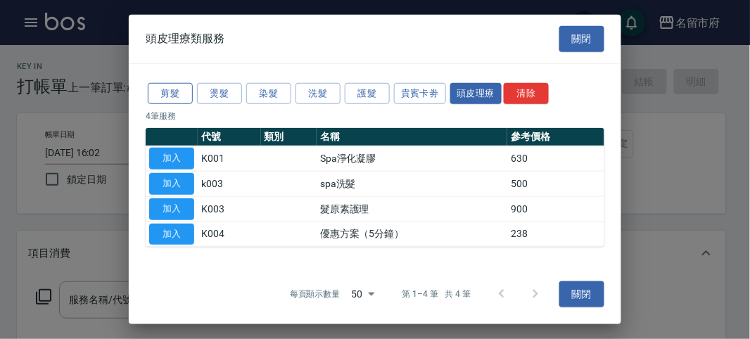
click at [164, 91] on button "剪髮" at bounding box center [170, 93] width 45 height 22
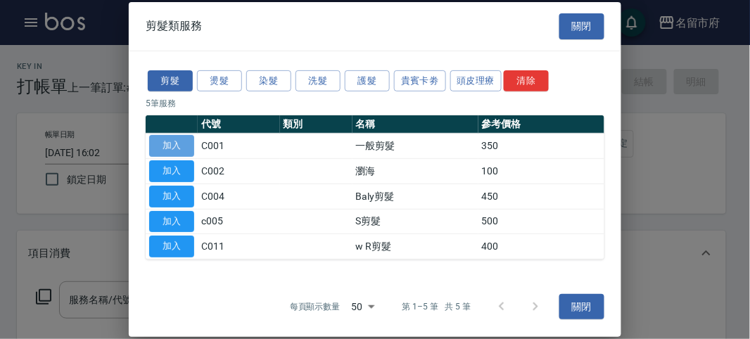
click at [178, 155] on button "加入" at bounding box center [171, 146] width 45 height 22
type input "一般剪髮(C001)"
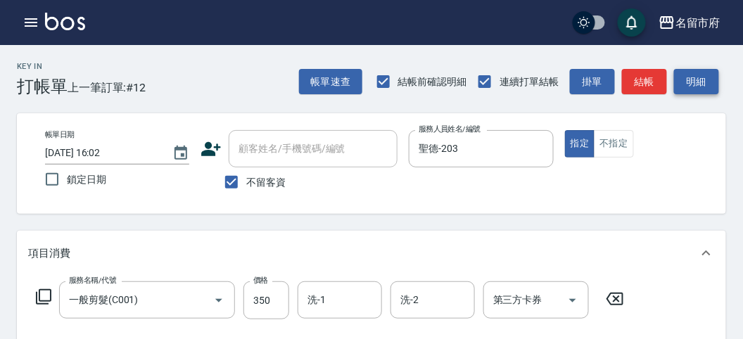
click at [702, 85] on button "明細" at bounding box center [696, 82] width 45 height 26
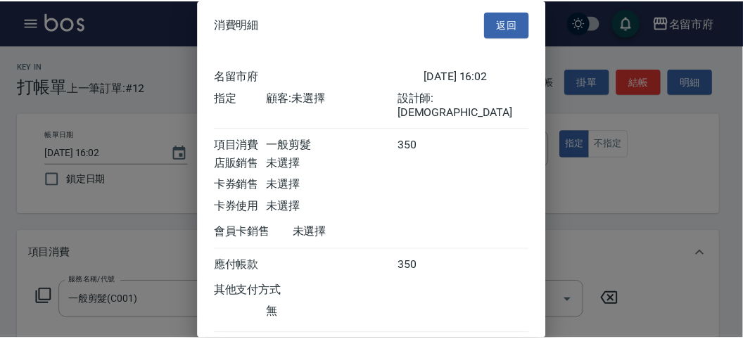
scroll to position [78, 0]
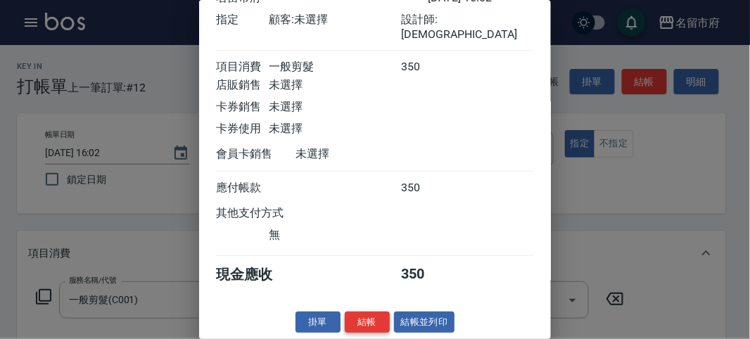
click at [361, 325] on button "結帳" at bounding box center [367, 323] width 45 height 22
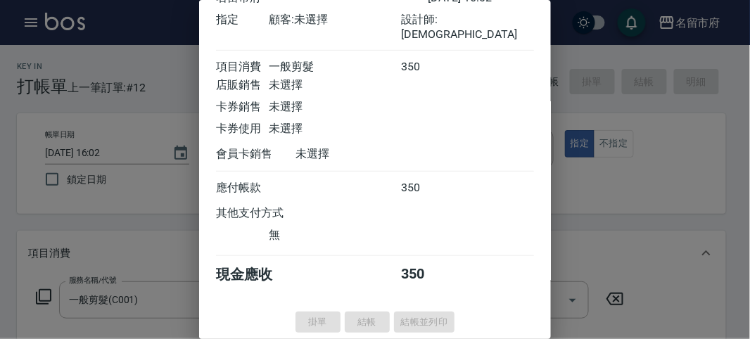
type input "[DATE] 16:35"
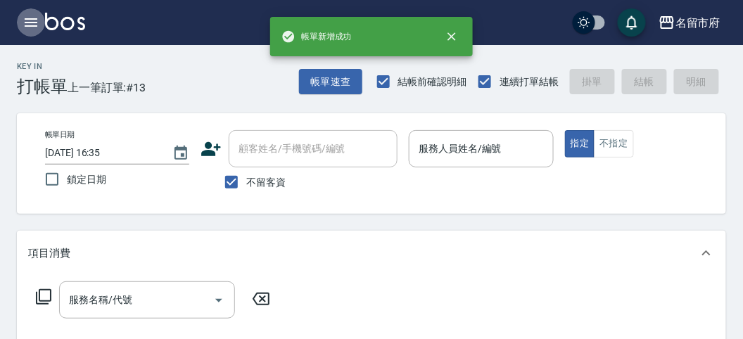
click at [30, 25] on icon "button" at bounding box center [31, 22] width 17 height 17
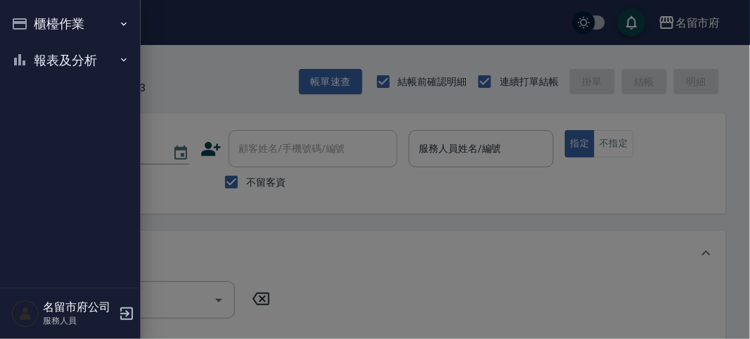
click at [33, 51] on button "報表及分析" at bounding box center [70, 60] width 129 height 37
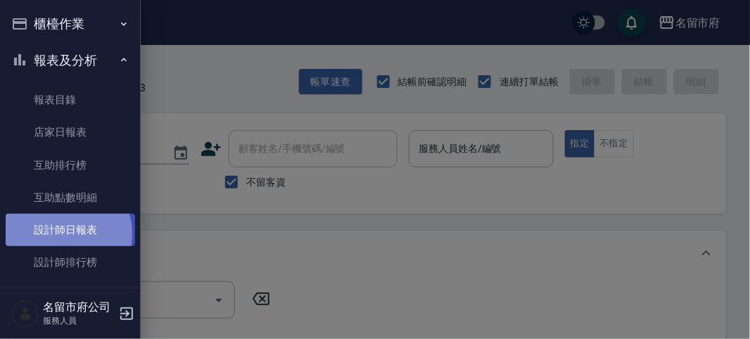
click at [60, 234] on link "設計師日報表" at bounding box center [70, 230] width 129 height 32
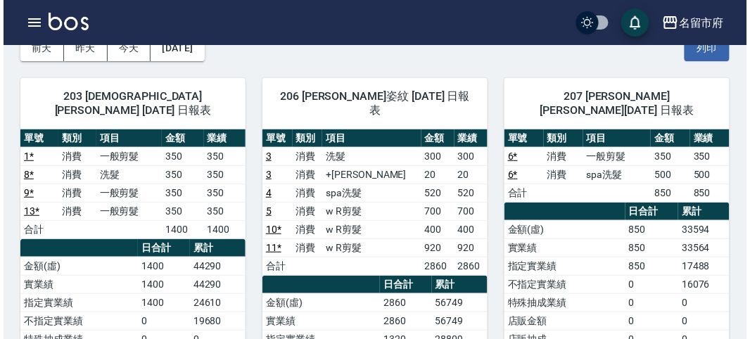
scroll to position [156, 0]
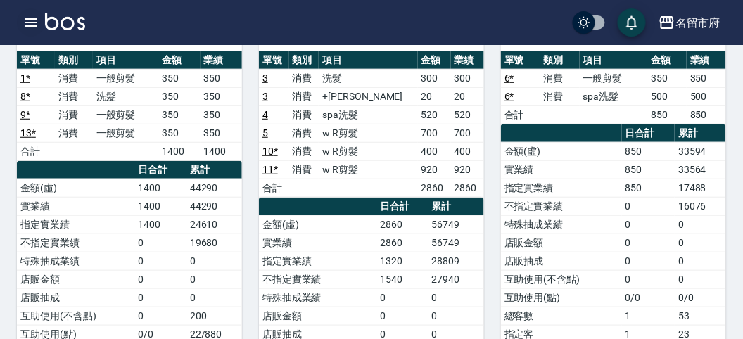
click at [41, 27] on button "button" at bounding box center [31, 22] width 28 height 28
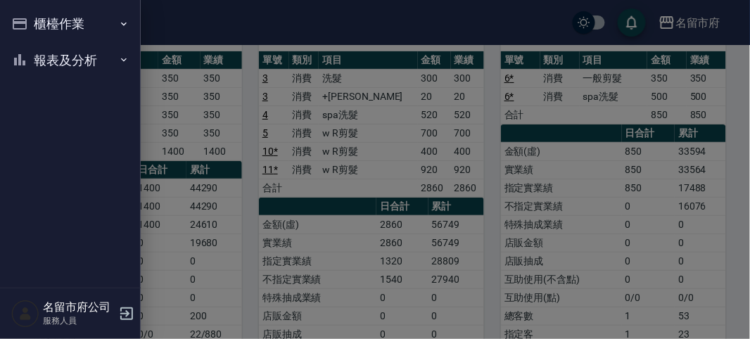
click at [34, 23] on button "櫃檯作業" at bounding box center [70, 24] width 129 height 37
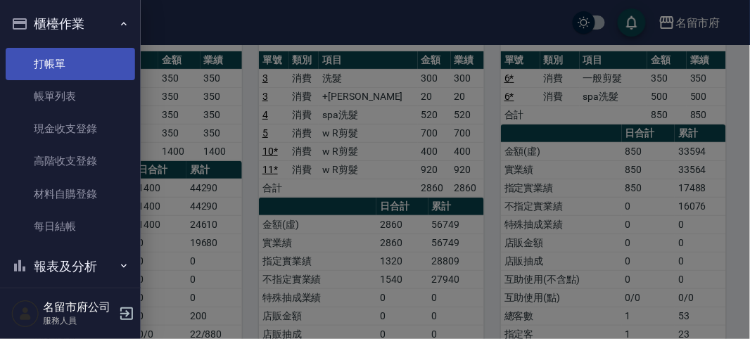
click at [51, 62] on link "打帳單" at bounding box center [70, 64] width 129 height 32
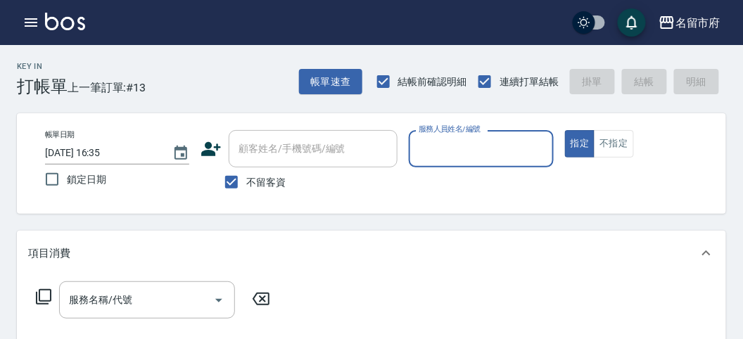
drag, startPoint x: 473, startPoint y: 141, endPoint x: 459, endPoint y: 163, distance: 26.9
click at [473, 142] on input "服務人員姓名/編號" at bounding box center [481, 148] width 132 height 25
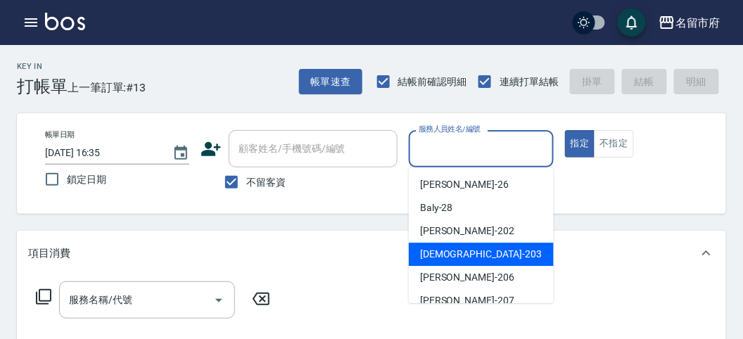
drag, startPoint x: 454, startPoint y: 245, endPoint x: 367, endPoint y: 262, distance: 88.7
click at [454, 245] on div "聖德 -203" at bounding box center [481, 254] width 145 height 23
type input "聖德-203"
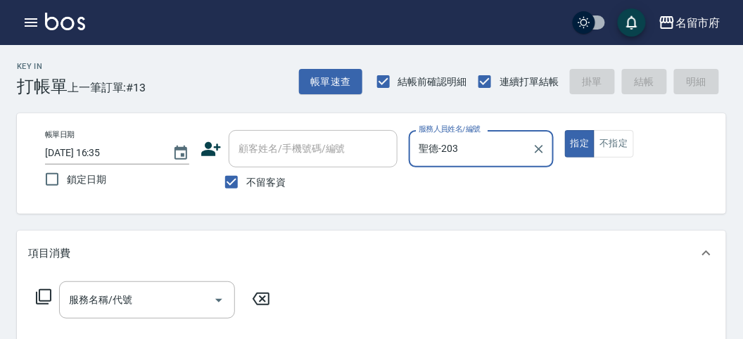
click at [30, 294] on div "服務名稱/代號 服務名稱/代號" at bounding box center [153, 299] width 250 height 37
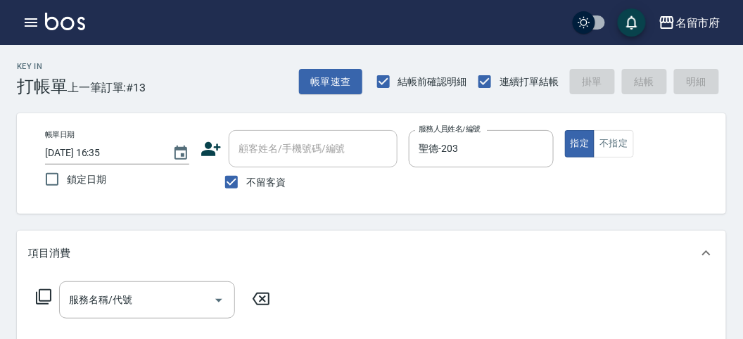
click at [43, 298] on icon at bounding box center [43, 296] width 17 height 17
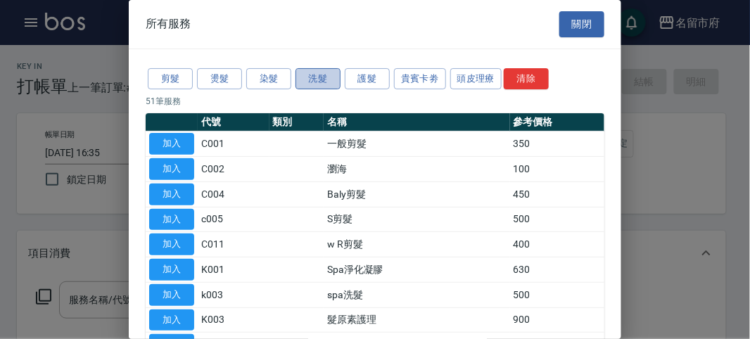
click at [326, 79] on button "洗髮" at bounding box center [317, 79] width 45 height 22
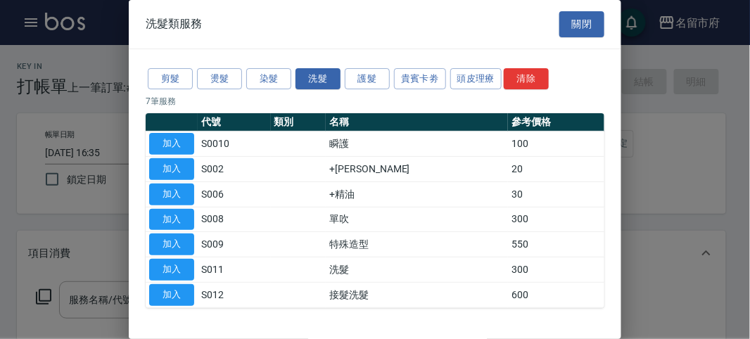
click at [667, 295] on div at bounding box center [375, 169] width 750 height 339
click at [573, 28] on button "關閉" at bounding box center [581, 24] width 45 height 26
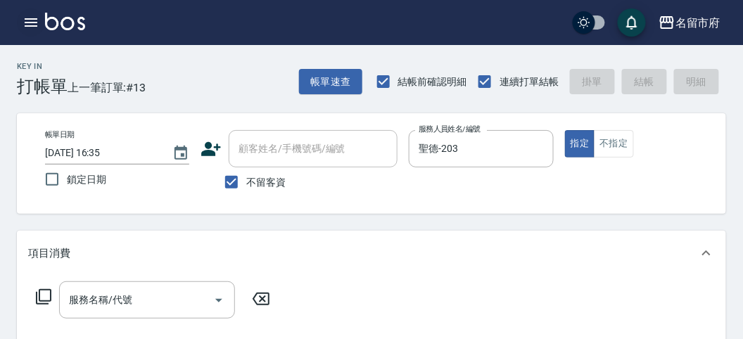
click at [41, 20] on button "button" at bounding box center [31, 22] width 28 height 28
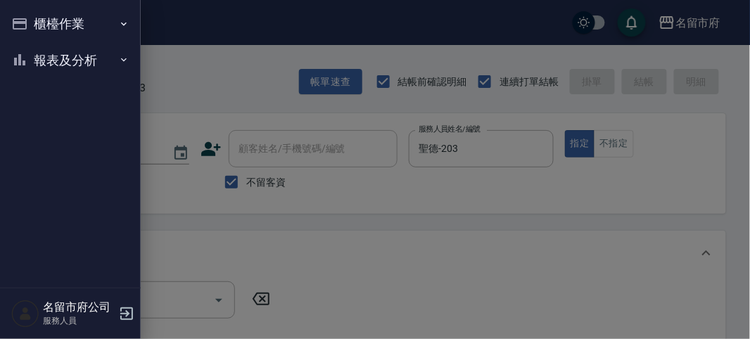
click at [59, 70] on button "報表及分析" at bounding box center [70, 60] width 129 height 37
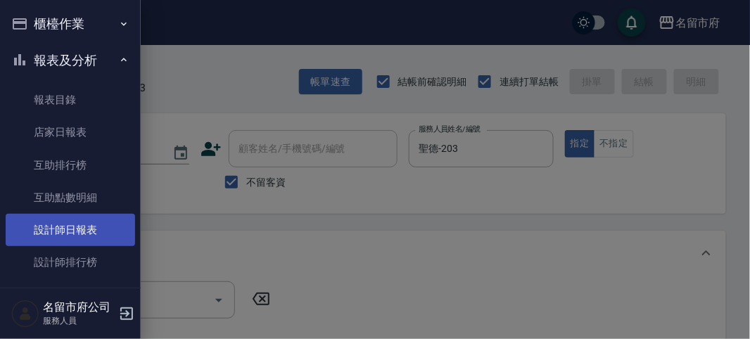
click at [49, 231] on link "設計師日報表" at bounding box center [70, 230] width 129 height 32
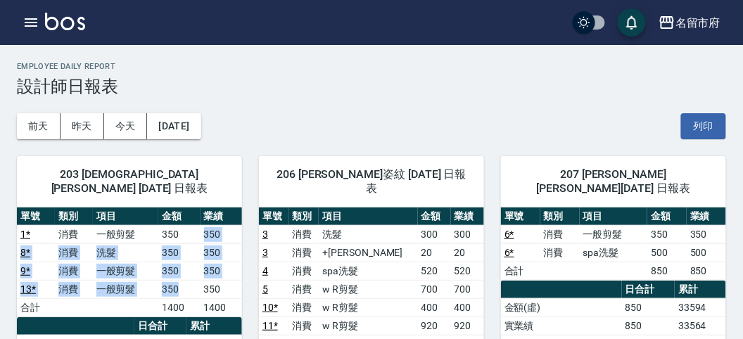
drag, startPoint x: 200, startPoint y: 274, endPoint x: 204, endPoint y: 220, distance: 53.6
click at [204, 225] on tbody "1 * 消費 一般剪髮 350 350 8 * 消費 洗髮 350 350 9 * 消費 一般剪髮 350 350 13 * 消費 一般剪髮 350 350 …" at bounding box center [129, 270] width 225 height 91
click at [204, 225] on td "350" at bounding box center [220, 234] width 41 height 18
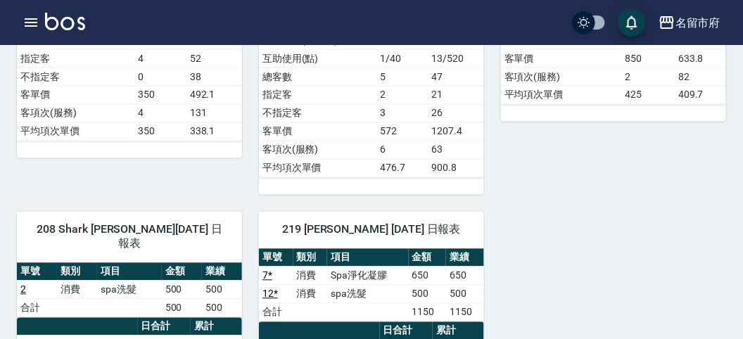
scroll to position [546, 0]
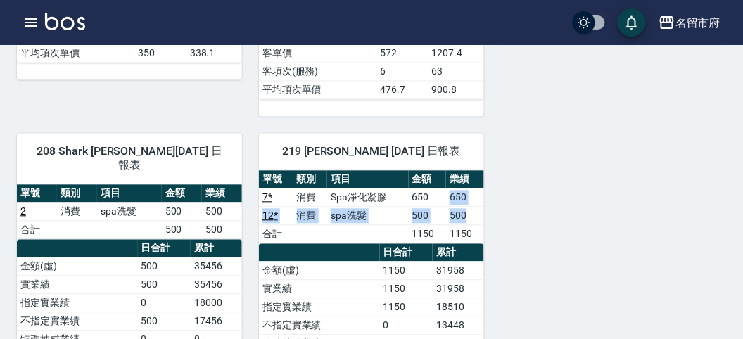
drag, startPoint x: 447, startPoint y: 186, endPoint x: 477, endPoint y: 205, distance: 35.7
click at [477, 205] on tbody "7 * 消費 Spa淨化凝膠 650 650 12 * 消費 spa洗髮 500 500 合計 1150 1150" at bounding box center [371, 215] width 225 height 55
drag, startPoint x: 477, startPoint y: 205, endPoint x: 302, endPoint y: 222, distance: 175.9
click at [476, 207] on td "500" at bounding box center [465, 216] width 38 height 18
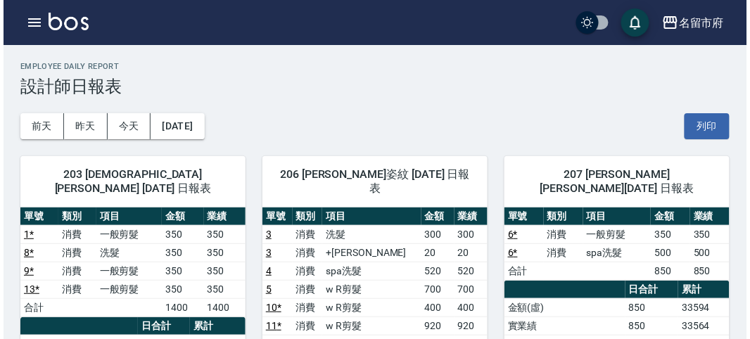
scroll to position [78, 0]
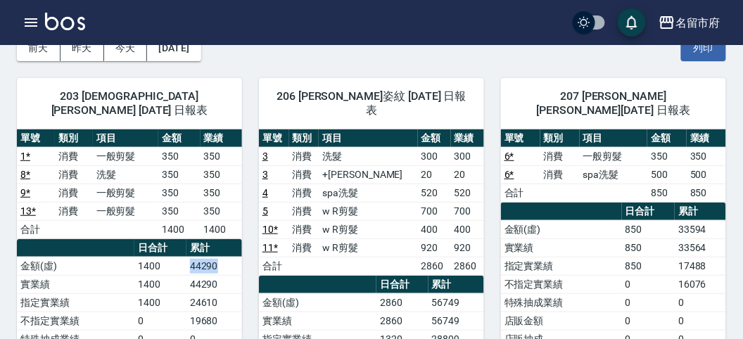
drag, startPoint x: 212, startPoint y: 244, endPoint x: 234, endPoint y: 244, distance: 21.8
click at [234, 257] on tr "金額(虛) 1400 44290" at bounding box center [129, 266] width 225 height 18
click at [234, 257] on td "44290" at bounding box center [214, 266] width 56 height 18
click at [27, 15] on icon "button" at bounding box center [31, 22] width 17 height 17
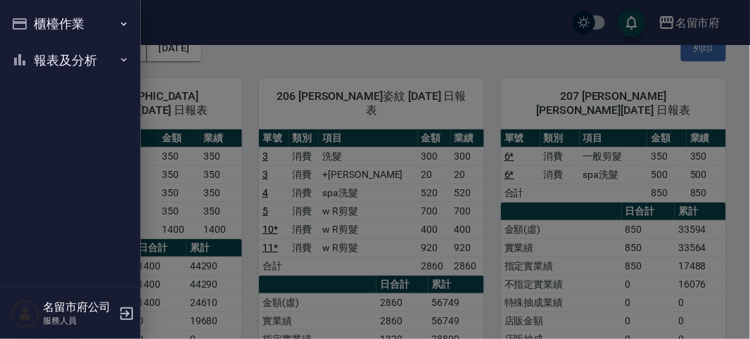
click at [27, 15] on button "櫃檯作業" at bounding box center [70, 24] width 129 height 37
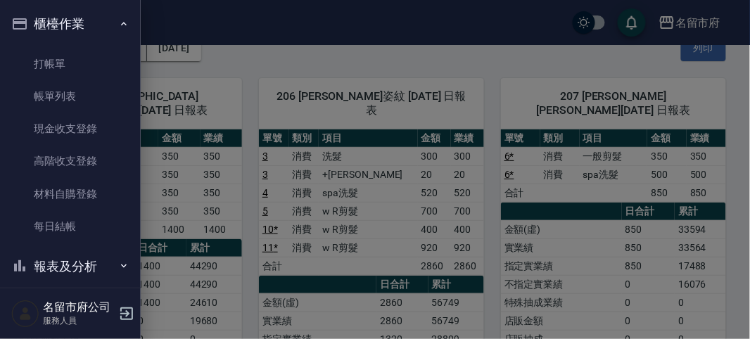
click at [58, 45] on ul "打帳單 帳單列表 現金收支登錄 高階收支登錄 材料自購登錄 每日結帳" at bounding box center [70, 145] width 129 height 207
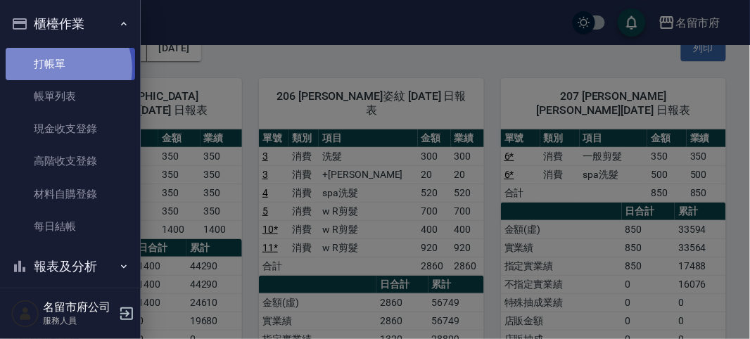
click at [62, 68] on link "打帳單" at bounding box center [70, 64] width 129 height 32
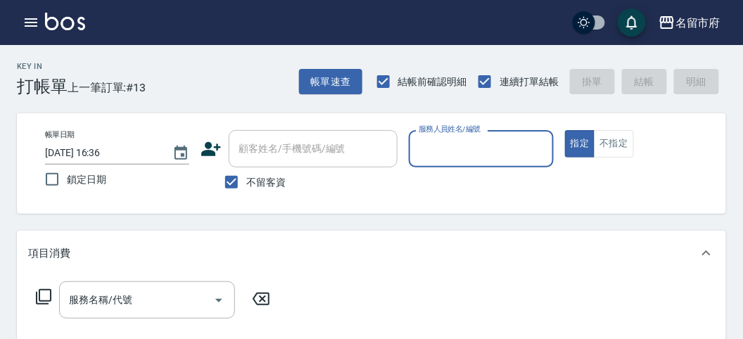
click at [159, 89] on div "Key In 打帳單 上一筆訂單:#13 帳單速查 結帳前確認明細 連續打單結帳 掛單 結帳 明細" at bounding box center [363, 70] width 726 height 51
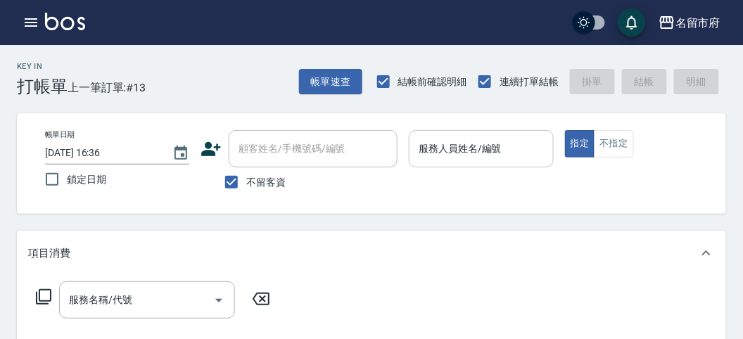
click at [478, 143] on input "服務人員姓名/編號" at bounding box center [481, 148] width 132 height 25
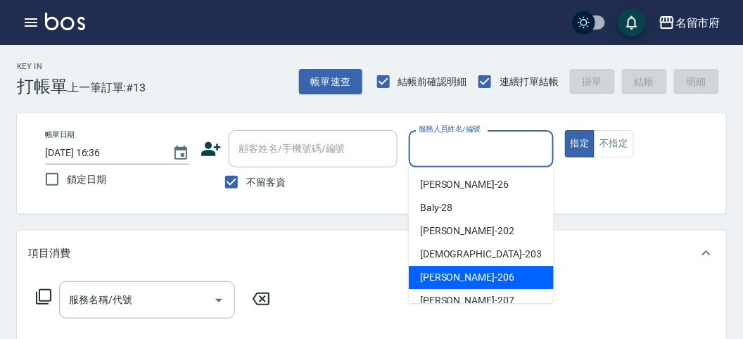
click at [466, 274] on span "[PERSON_NAME] -206" at bounding box center [467, 277] width 94 height 15
type input "[PERSON_NAME]-206"
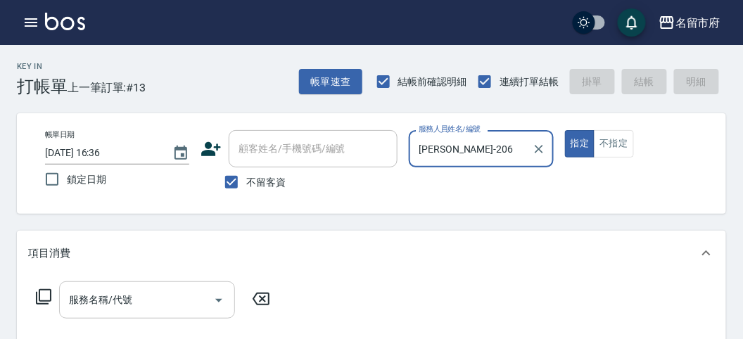
click at [156, 285] on div "服務名稱/代號" at bounding box center [147, 299] width 176 height 37
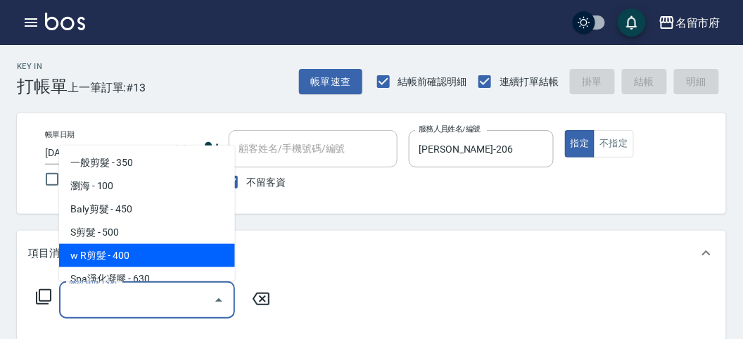
click at [143, 254] on span "w R剪髮 - 400" at bounding box center [147, 255] width 176 height 23
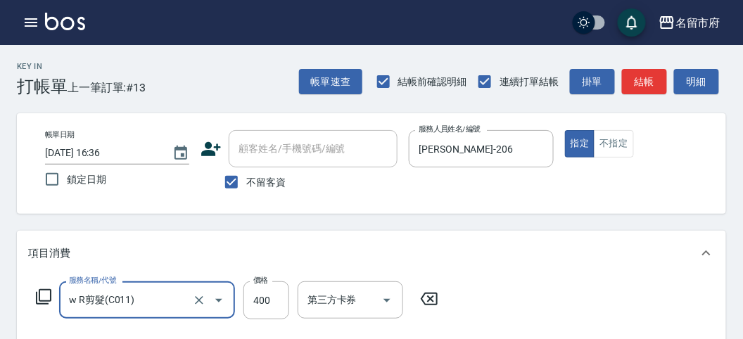
type input "w R剪髮(C011)"
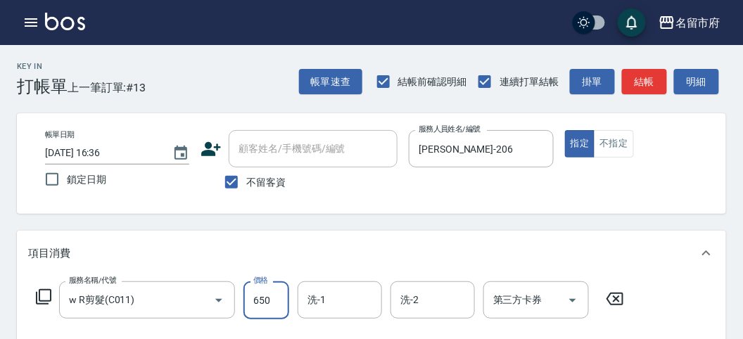
type input "650"
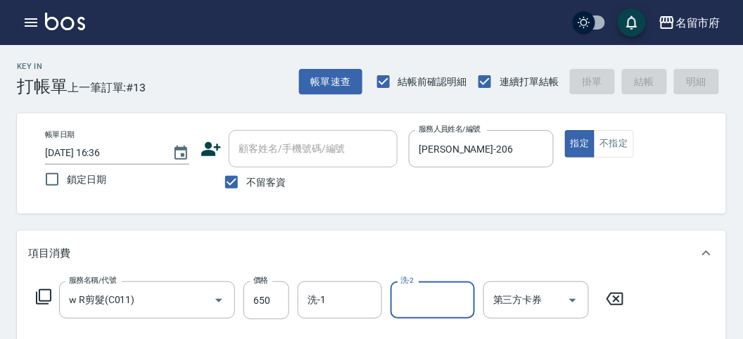
type input "[DATE] 16:43"
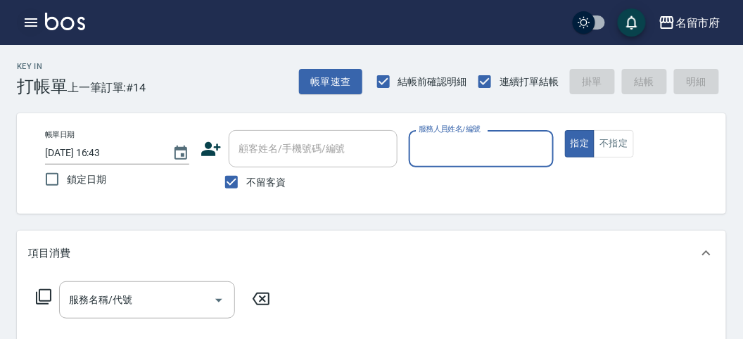
click at [20, 28] on button "button" at bounding box center [31, 22] width 28 height 28
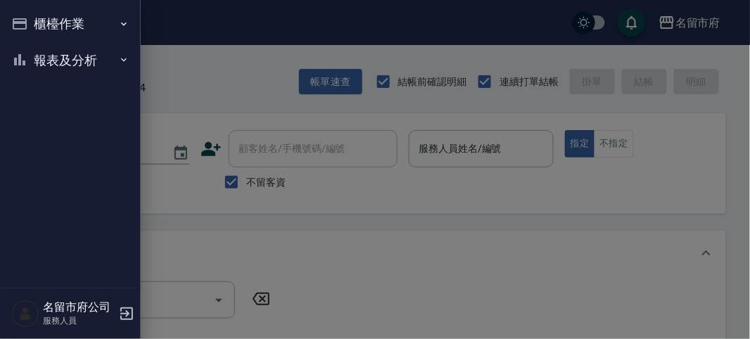
click at [23, 26] on icon "button" at bounding box center [19, 23] width 17 height 17
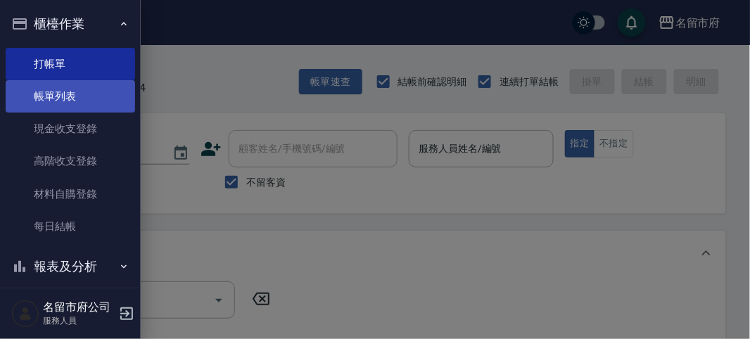
click at [63, 95] on link "帳單列表" at bounding box center [70, 96] width 129 height 32
click at [58, 101] on link "帳單列表" at bounding box center [70, 96] width 129 height 32
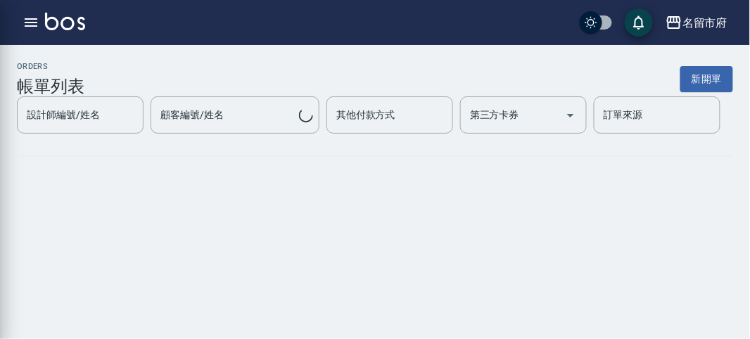
click at [55, 96] on div "ORDERS 帳單列表 新開單 設計師編號/姓名 設計師編號/姓名 顧客編號/姓名 顧客編號/姓名 其他付款方式 其他付款方式 第三方卡券 第三方卡券 訂單來…" at bounding box center [375, 120] width 750 height 151
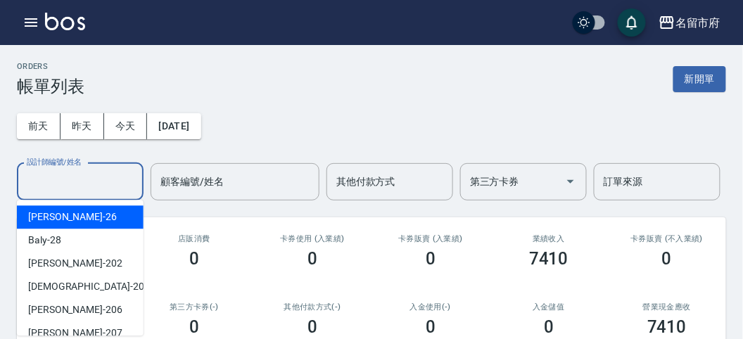
click at [76, 174] on div "設計師編號/姓名 設計師編號/姓名" at bounding box center [80, 181] width 127 height 37
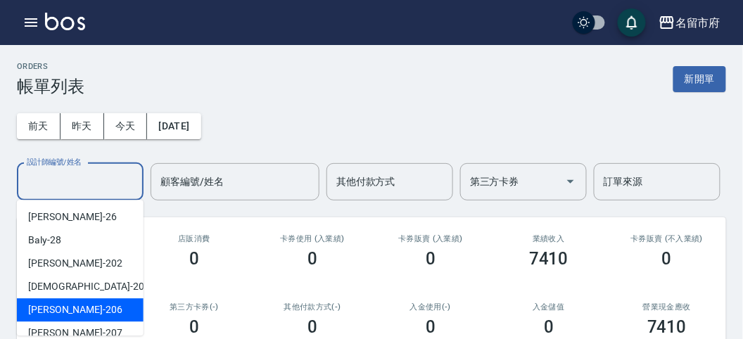
click at [75, 311] on span "[PERSON_NAME] -206" at bounding box center [75, 309] width 94 height 15
type input "[PERSON_NAME]-206"
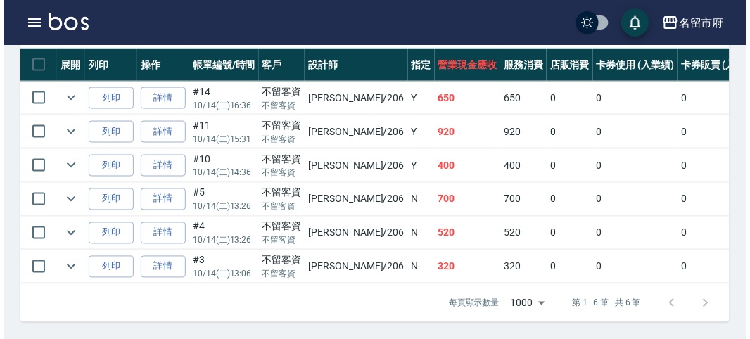
scroll to position [238, 0]
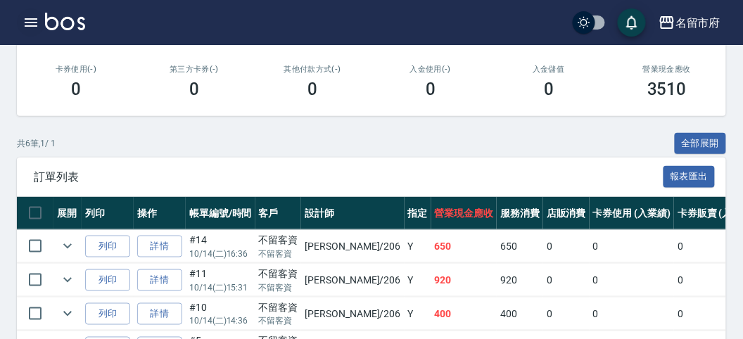
click at [27, 27] on icon "button" at bounding box center [31, 22] width 17 height 17
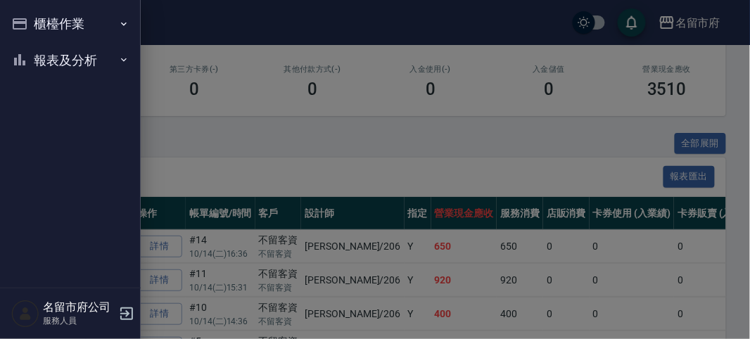
click at [27, 26] on button "櫃檯作業" at bounding box center [70, 24] width 129 height 37
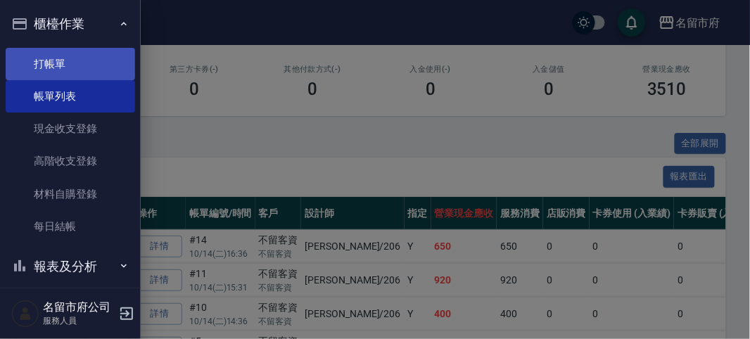
click at [53, 60] on link "打帳單" at bounding box center [70, 64] width 129 height 32
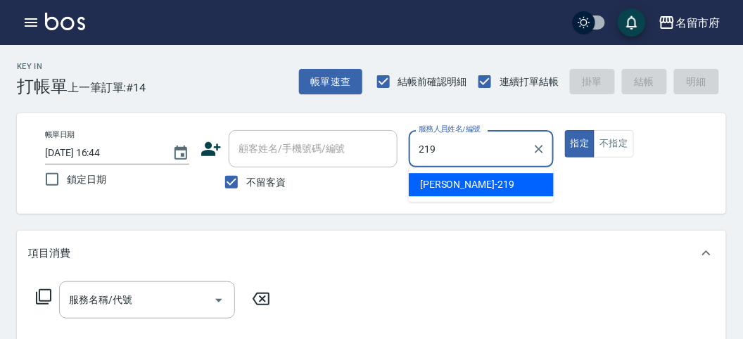
type input "[PERSON_NAME]-219"
type button "true"
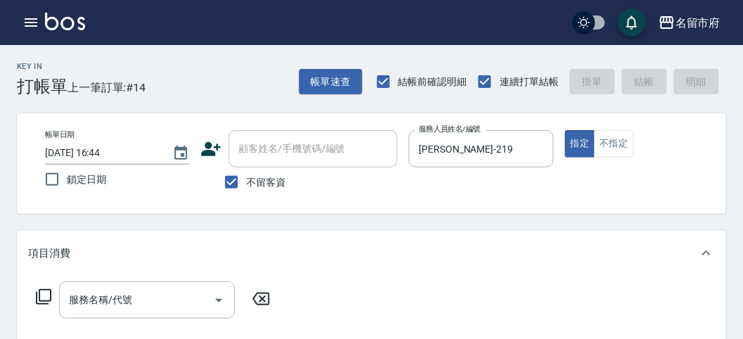
click at [39, 298] on icon at bounding box center [43, 296] width 15 height 15
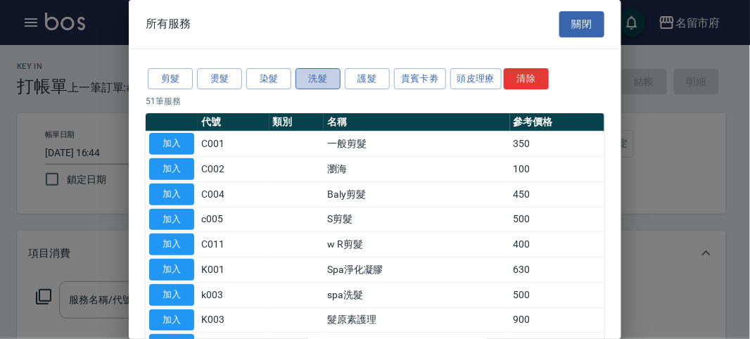
click at [330, 77] on button "洗髮" at bounding box center [317, 79] width 45 height 22
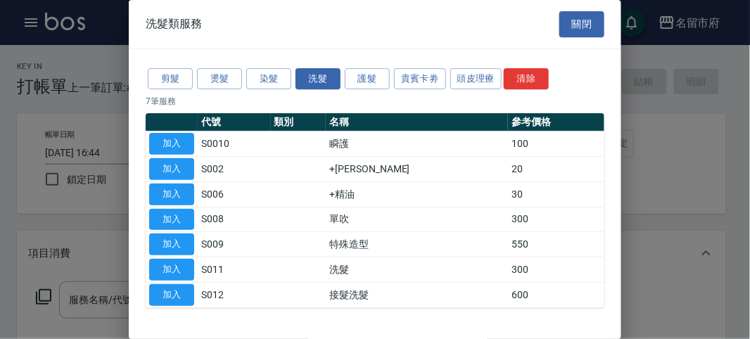
scroll to position [43, 0]
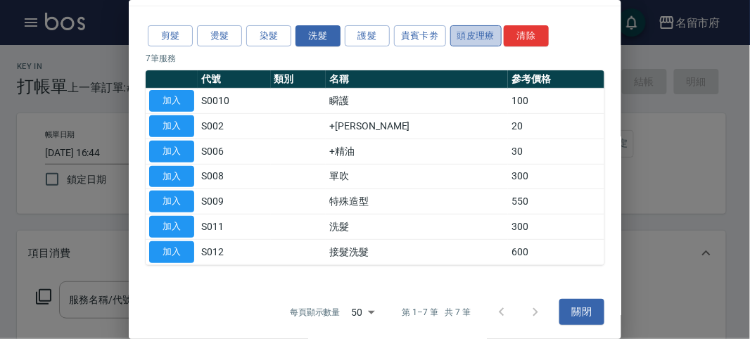
click at [472, 35] on button "頭皮理療" at bounding box center [476, 36] width 52 height 22
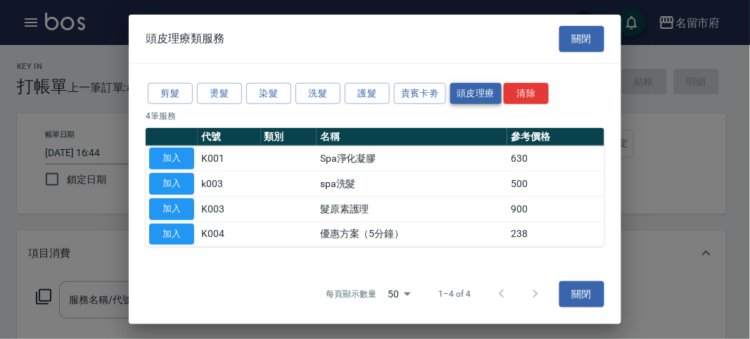
scroll to position [0, 0]
click at [342, 82] on div "剪髮 燙髮 染髮 洗髮 護髮 貴賓卡劵 頭皮理療 清除" at bounding box center [375, 93] width 459 height 26
click at [326, 88] on button "洗髮" at bounding box center [317, 93] width 45 height 22
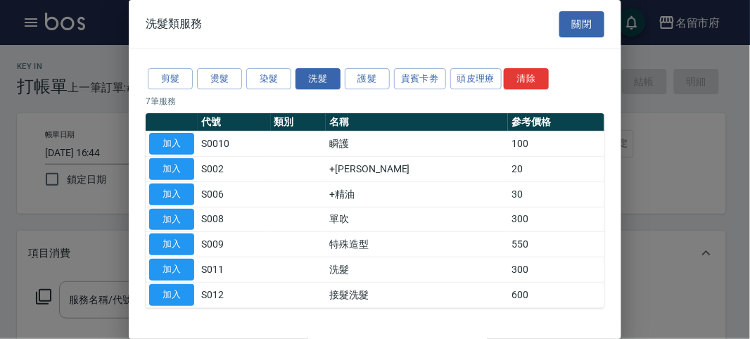
scroll to position [43, 0]
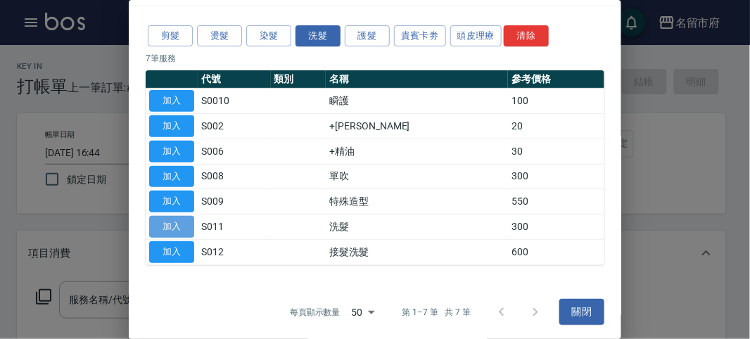
click at [192, 223] on button "加入" at bounding box center [171, 227] width 45 height 22
type input "洗髮(S011)"
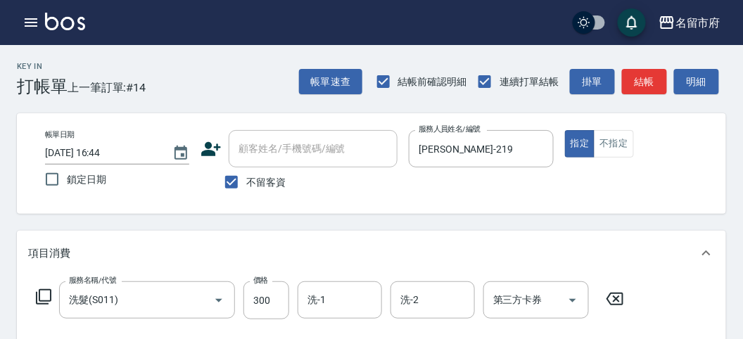
click at [45, 287] on div "服務名稱/代號 洗髮(S011) 服務名稱/代號 價格 300 價格 洗-1 洗-1 洗-2 洗-2 第三方卡券 第三方卡券" at bounding box center [330, 300] width 604 height 38
click at [33, 292] on div "服務名稱/代號 洗髮(S011) 服務名稱/代號 價格 300 價格 洗-1 洗-1 洗-2 洗-2 第三方卡券 第三方卡券" at bounding box center [330, 300] width 604 height 38
click at [40, 300] on icon at bounding box center [43, 296] width 17 height 17
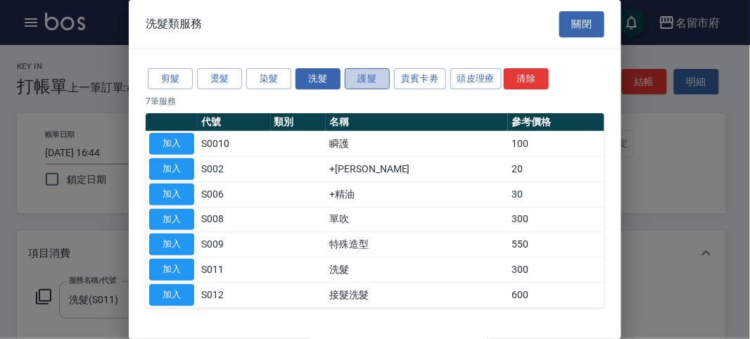
click at [369, 83] on button "護髮" at bounding box center [367, 79] width 45 height 22
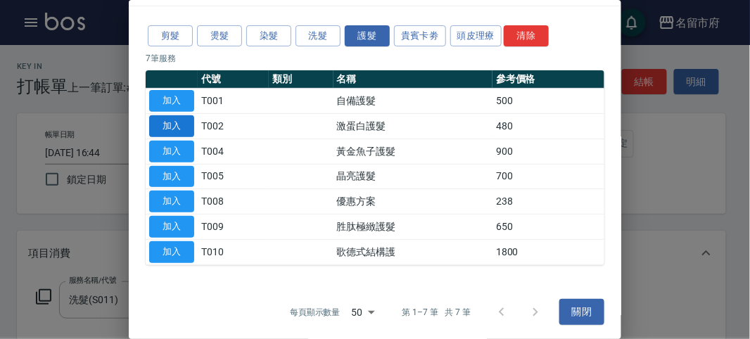
click at [174, 127] on button "加入" at bounding box center [171, 126] width 45 height 22
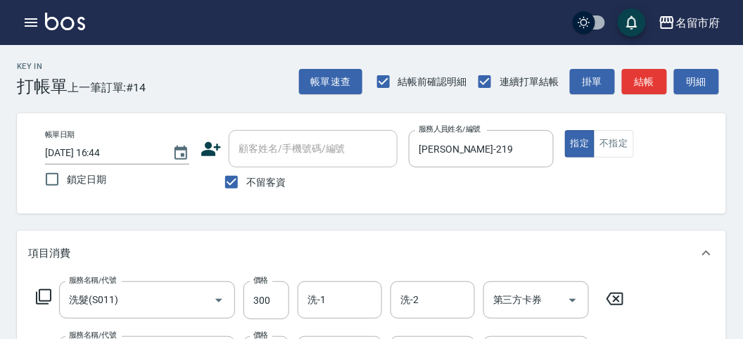
scroll to position [156, 0]
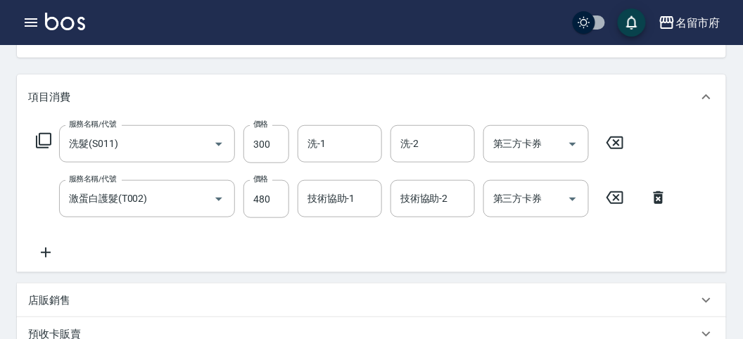
click at [41, 139] on icon at bounding box center [43, 140] width 17 height 17
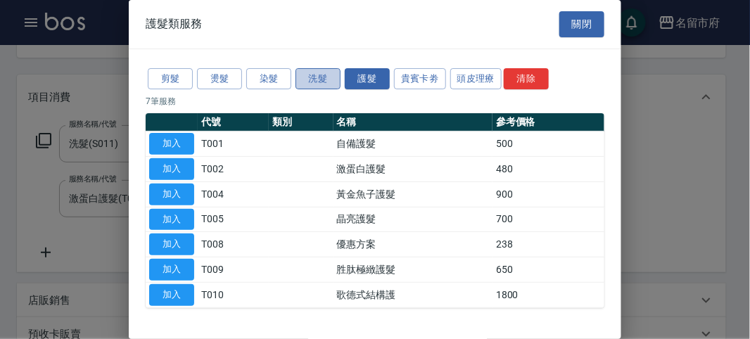
click at [314, 77] on button "洗髮" at bounding box center [317, 79] width 45 height 22
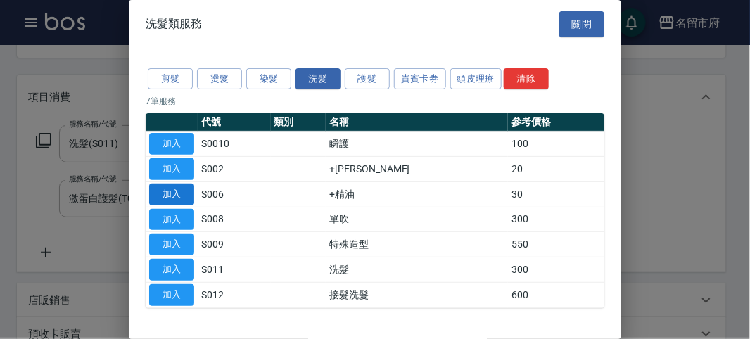
click at [190, 185] on button "加入" at bounding box center [171, 195] width 45 height 22
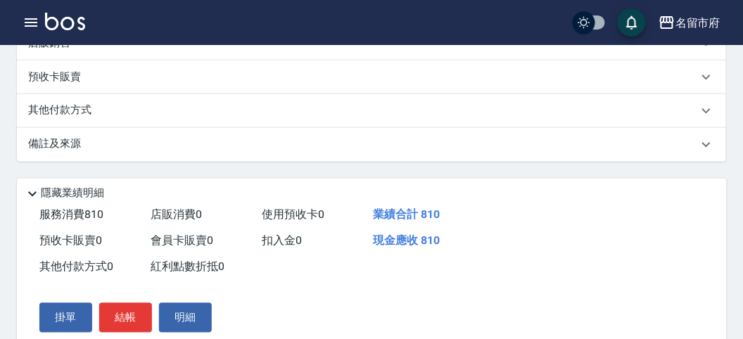
scroll to position [521, 0]
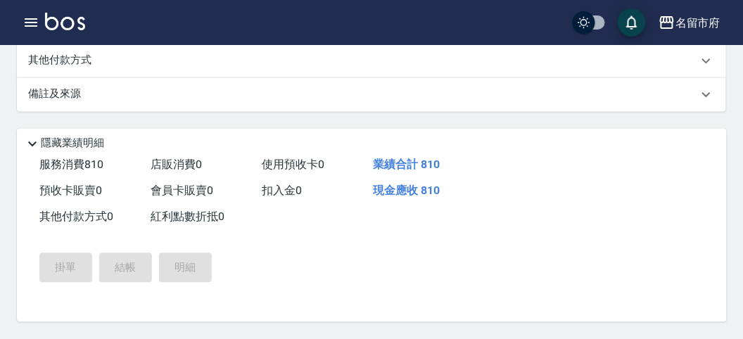
type input "[DATE] 17:09"
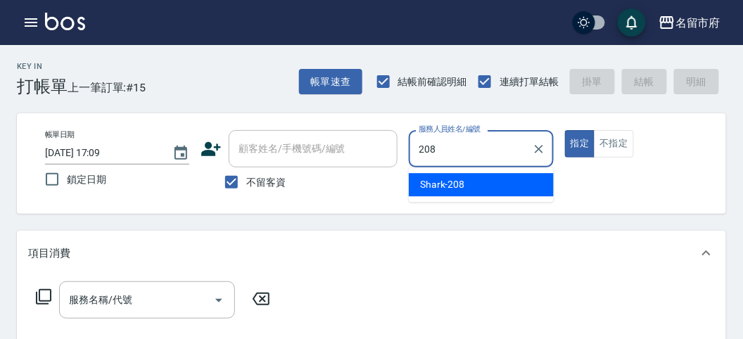
click at [440, 184] on span "Shark -208" at bounding box center [442, 184] width 45 height 15
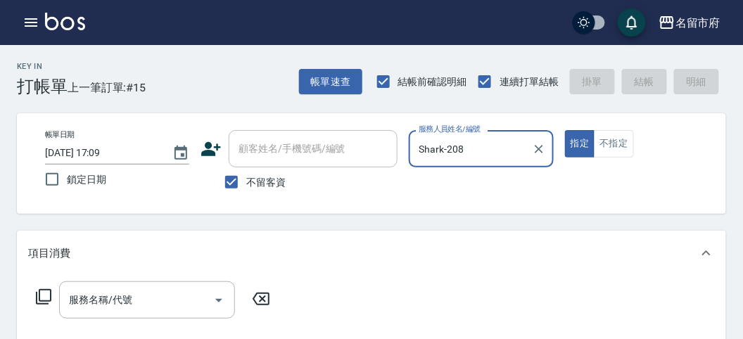
type input "Shark-208"
click at [40, 293] on icon at bounding box center [43, 296] width 17 height 17
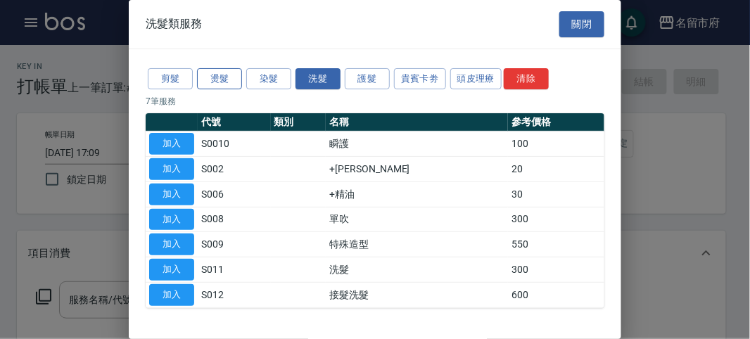
click at [212, 78] on button "燙髮" at bounding box center [219, 79] width 45 height 22
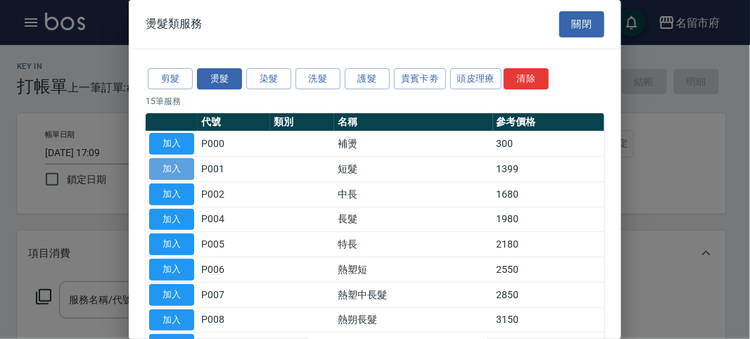
click at [168, 167] on button "加入" at bounding box center [171, 169] width 45 height 22
type input "短髮(P001)"
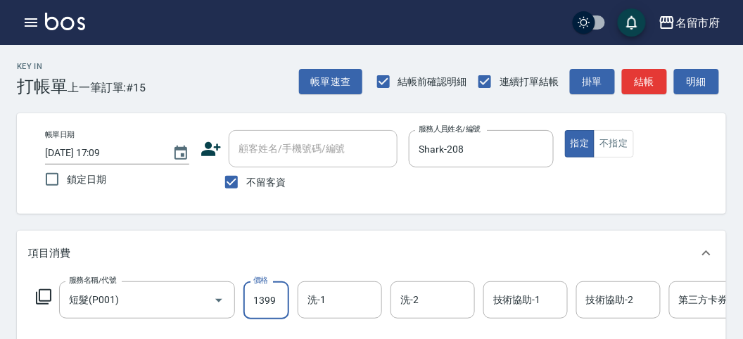
click at [282, 302] on input "1399" at bounding box center [266, 300] width 46 height 38
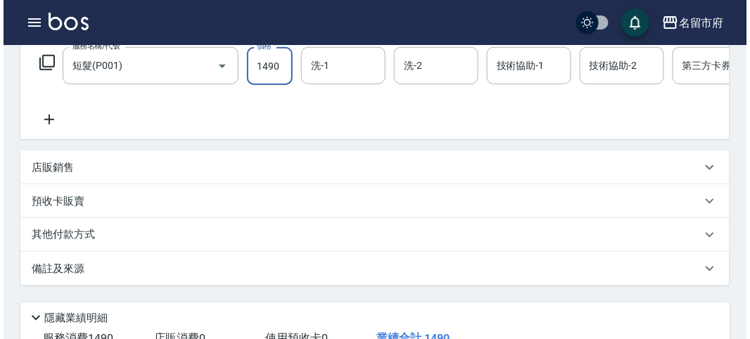
scroll to position [425, 0]
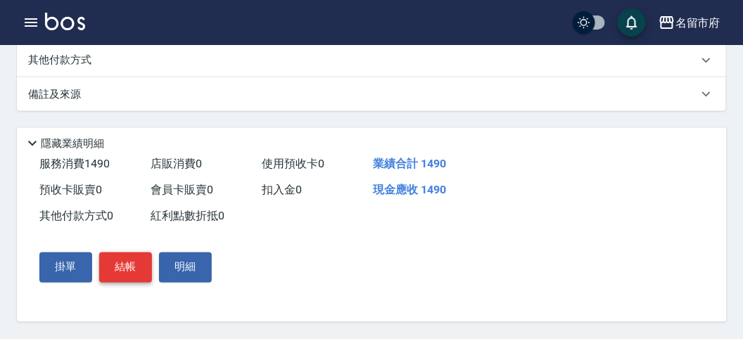
type input "1490"
click at [115, 267] on button "結帳" at bounding box center [125, 267] width 53 height 30
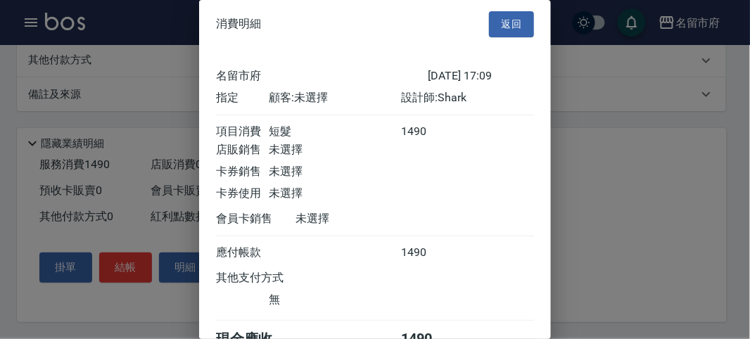
scroll to position [78, 0]
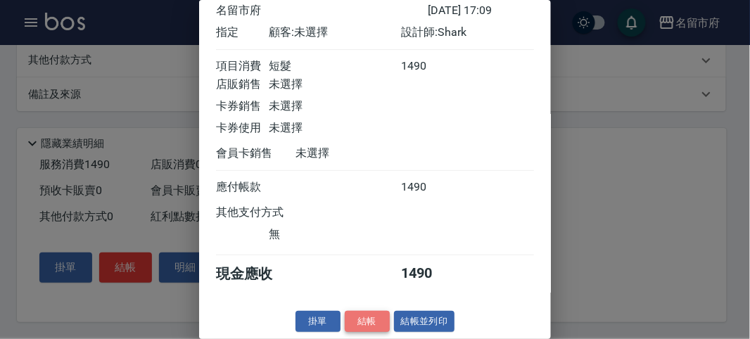
click at [361, 324] on button "結帳" at bounding box center [367, 322] width 45 height 22
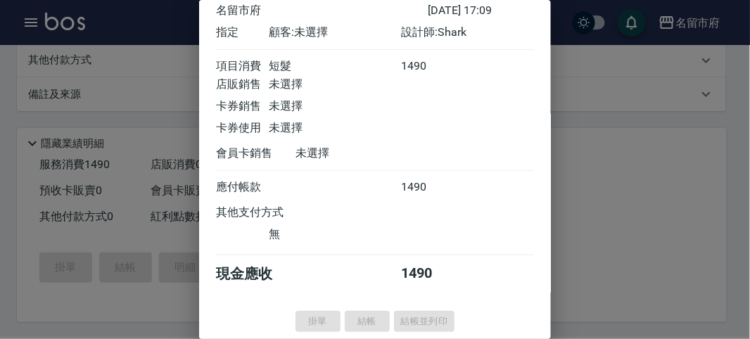
type input "[DATE] 17:14"
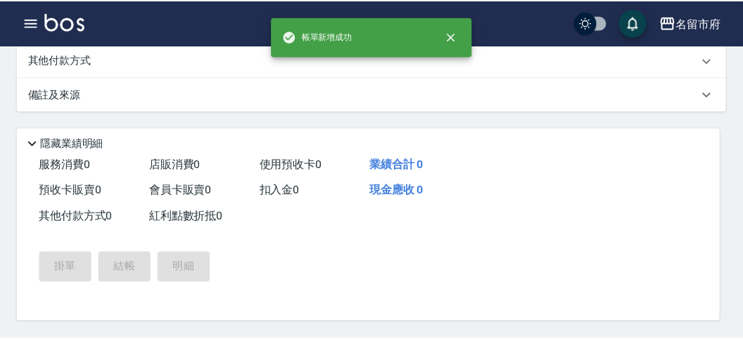
scroll to position [0, 0]
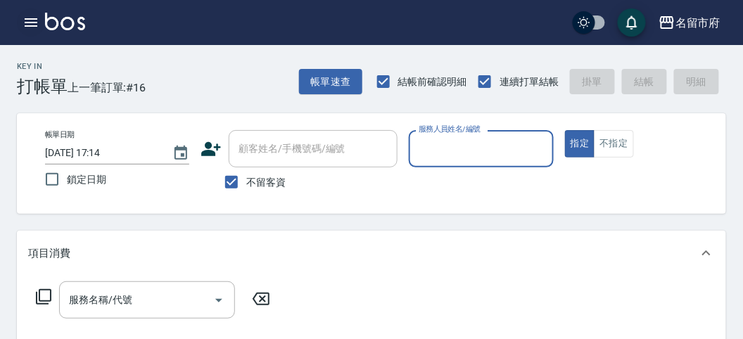
click at [35, 20] on icon "button" at bounding box center [31, 22] width 17 height 17
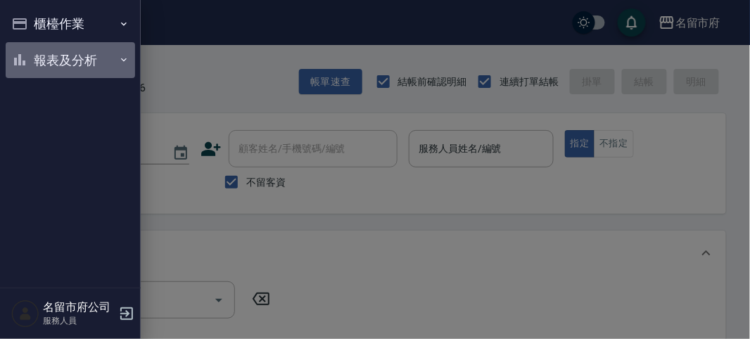
click at [44, 57] on button "報表及分析" at bounding box center [70, 60] width 129 height 37
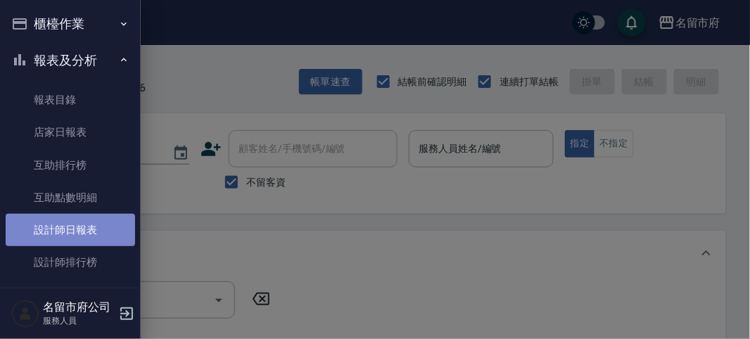
click at [86, 233] on link "設計師日報表" at bounding box center [70, 230] width 129 height 32
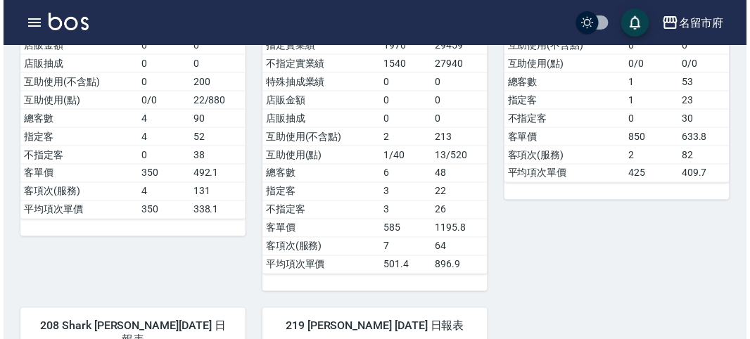
scroll to position [546, 0]
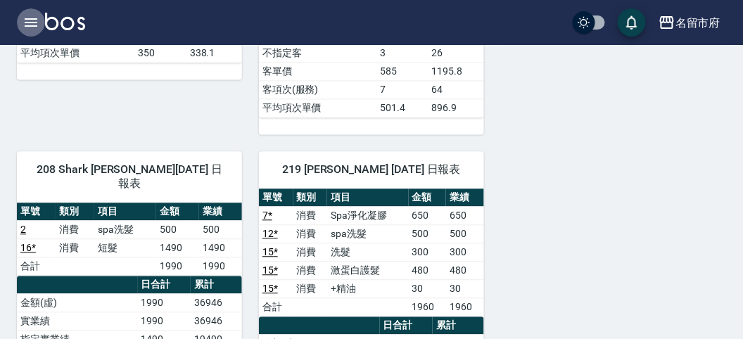
click at [25, 13] on button "button" at bounding box center [31, 22] width 28 height 28
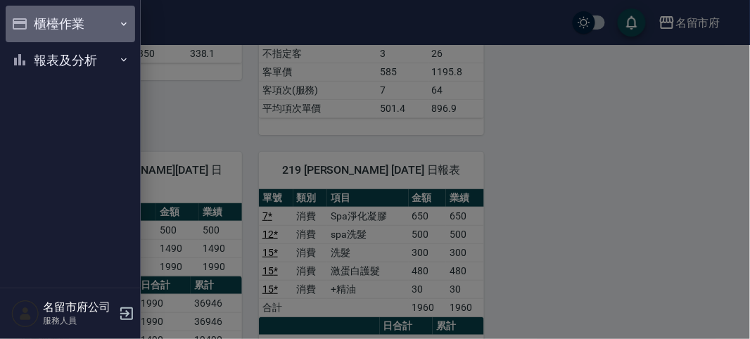
click at [37, 20] on button "櫃檯作業" at bounding box center [70, 24] width 129 height 37
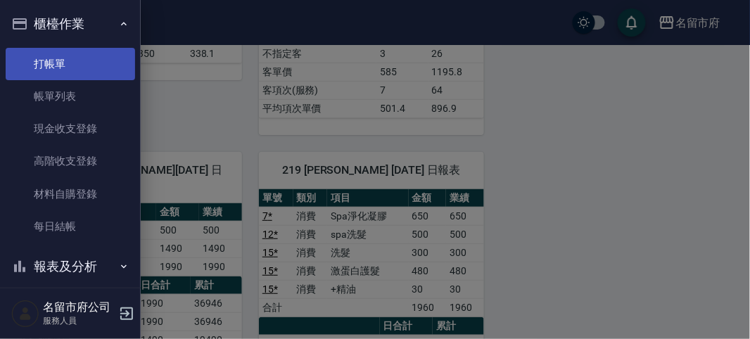
click at [47, 55] on link "打帳單" at bounding box center [70, 64] width 129 height 32
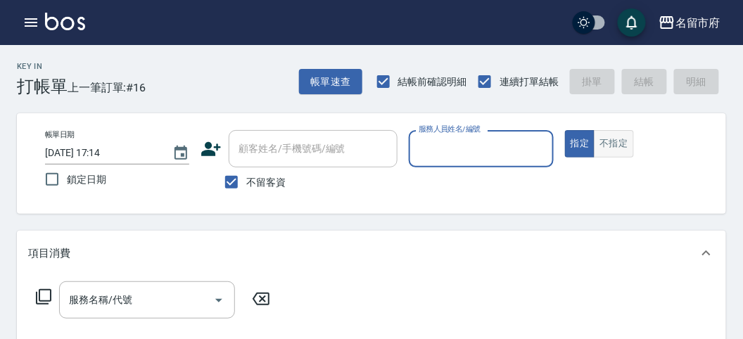
click at [615, 146] on button "不指定" at bounding box center [613, 143] width 39 height 27
click at [438, 160] on input "服務人員姓名/編號" at bounding box center [481, 148] width 132 height 25
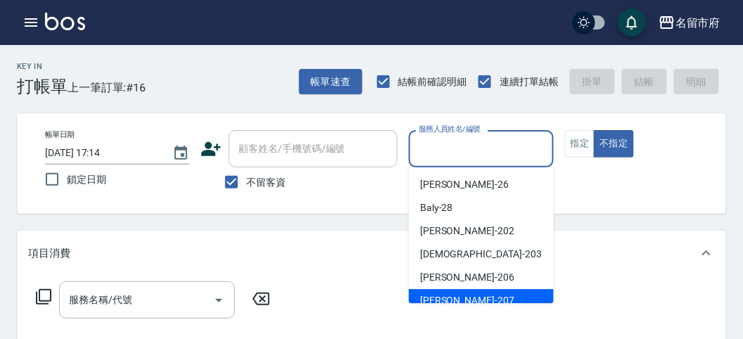
click at [431, 298] on span "[PERSON_NAME] -207" at bounding box center [467, 300] width 94 height 15
type input "[PERSON_NAME]-207"
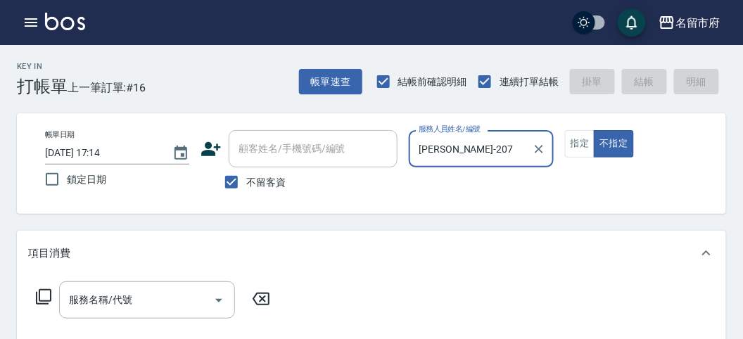
click at [37, 299] on icon at bounding box center [43, 296] width 17 height 17
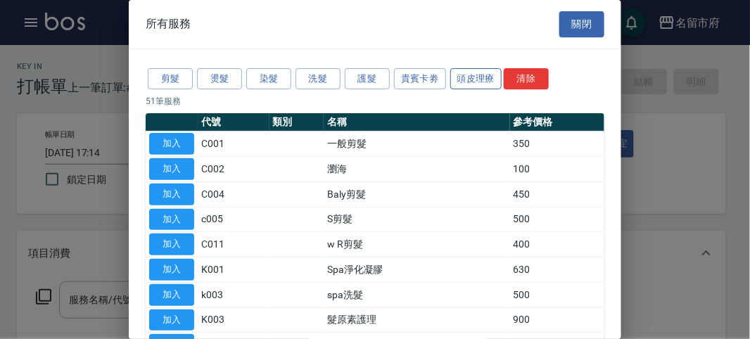
click at [466, 83] on button "頭皮理療" at bounding box center [476, 79] width 52 height 22
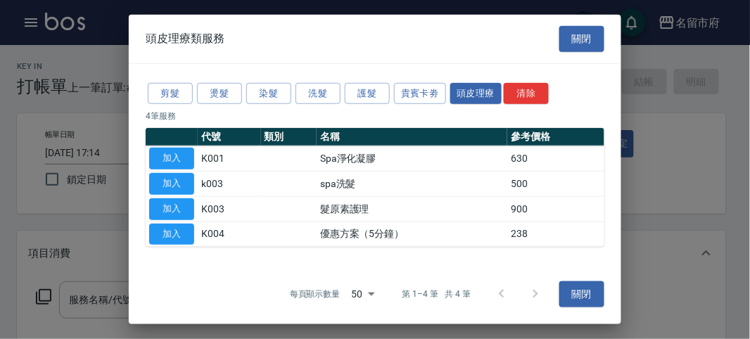
click at [186, 148] on td "加入" at bounding box center [172, 158] width 52 height 25
drag, startPoint x: 184, startPoint y: 149, endPoint x: 192, endPoint y: 159, distance: 12.5
click at [185, 149] on button "加入" at bounding box center [171, 159] width 45 height 22
type input "Spa淨化凝膠(K001)"
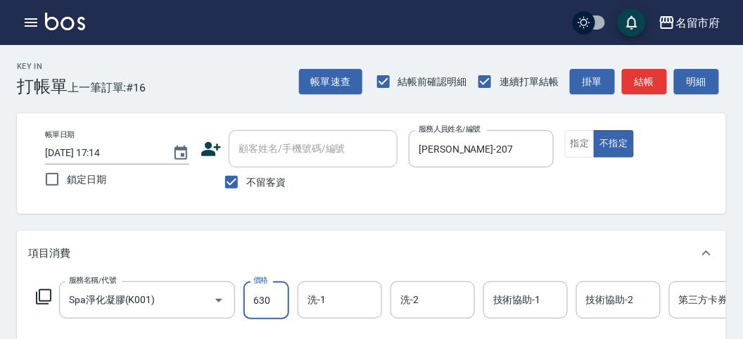
click at [264, 305] on input "630" at bounding box center [266, 300] width 46 height 38
type input "650"
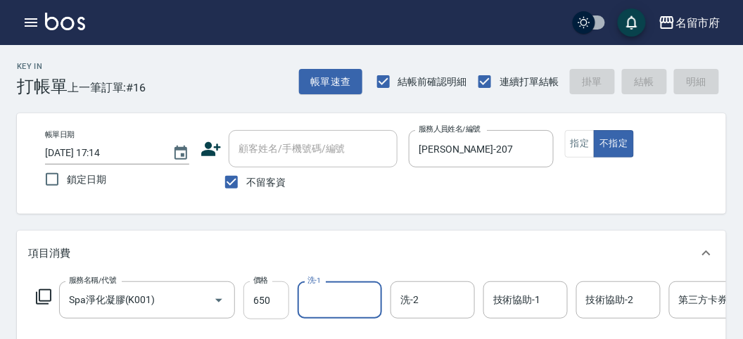
type input "[DATE] 17:15"
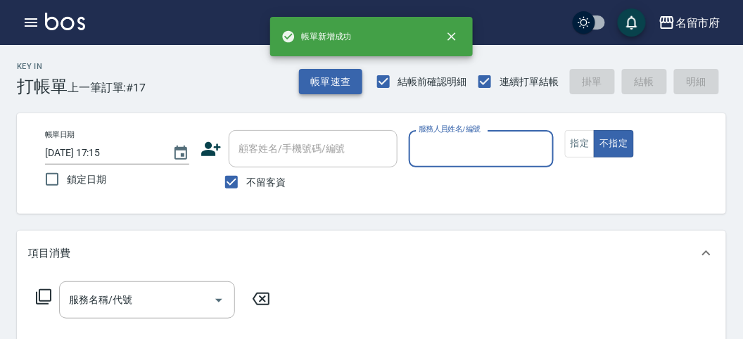
click at [312, 79] on button "帳單速查" at bounding box center [330, 82] width 63 height 26
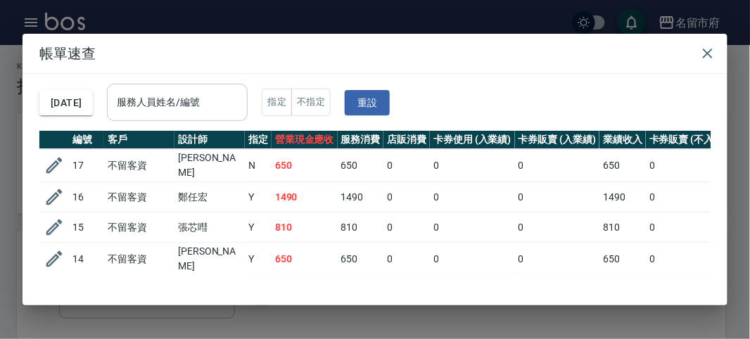
click at [222, 117] on div "服務人員姓名/編號" at bounding box center [177, 102] width 141 height 37
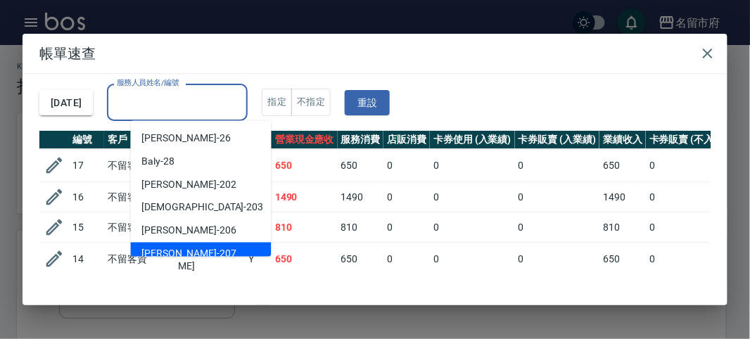
click at [204, 246] on div "[PERSON_NAME] -207" at bounding box center [201, 254] width 141 height 23
type input "[PERSON_NAME]-207"
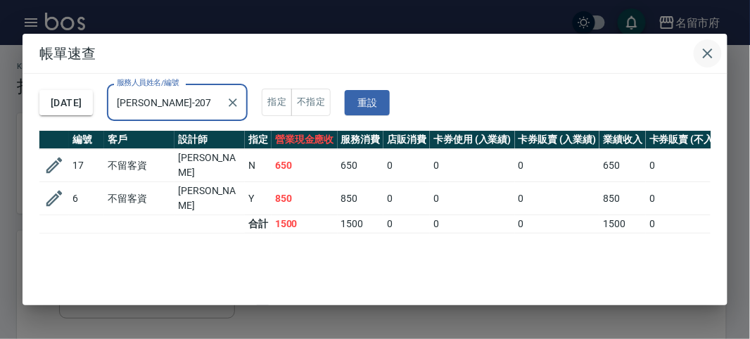
click at [703, 56] on icon "button" at bounding box center [707, 53] width 17 height 17
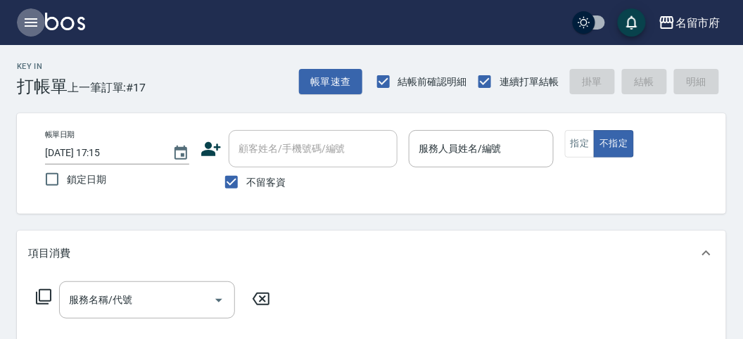
click at [34, 25] on icon "button" at bounding box center [31, 22] width 17 height 17
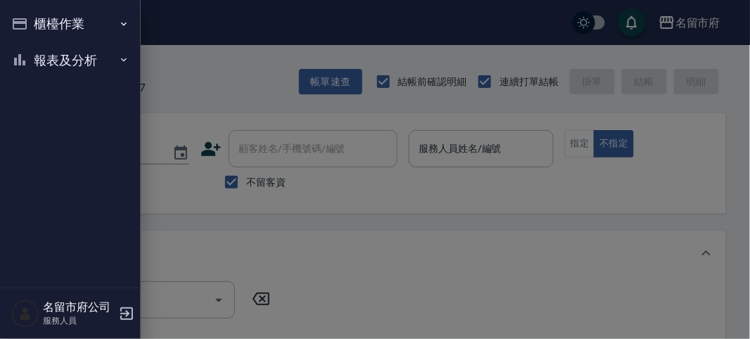
click at [41, 51] on button "報表及分析" at bounding box center [70, 60] width 129 height 37
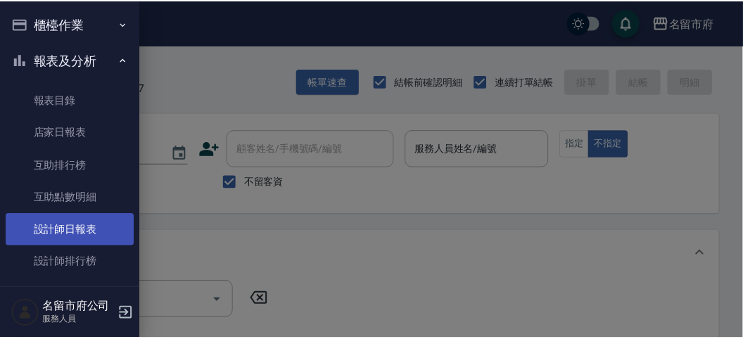
scroll to position [46, 0]
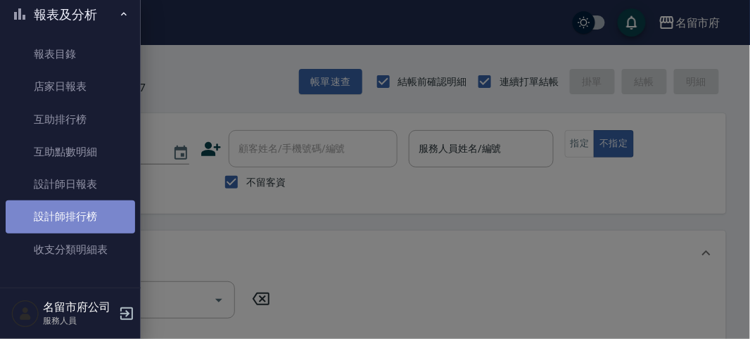
click at [82, 204] on link "設計師排行榜" at bounding box center [70, 216] width 129 height 32
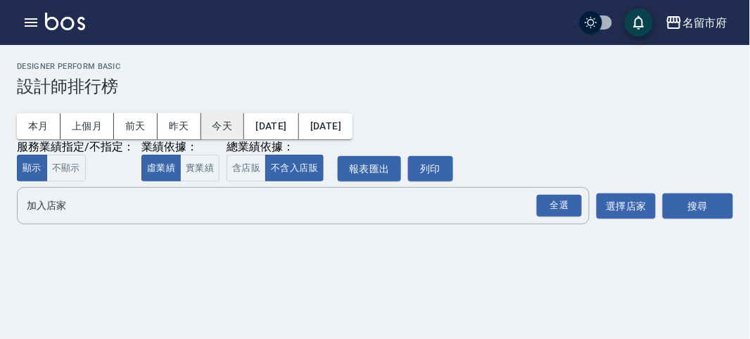
click at [219, 127] on button "今天" at bounding box center [223, 126] width 44 height 26
click at [549, 203] on div "全選" at bounding box center [559, 206] width 45 height 22
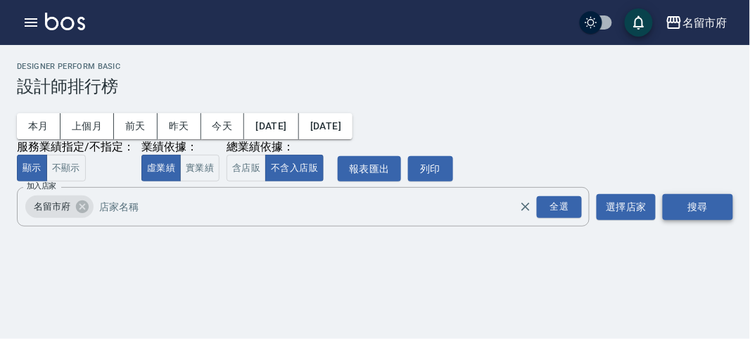
click at [691, 210] on button "搜尋" at bounding box center [697, 207] width 70 height 26
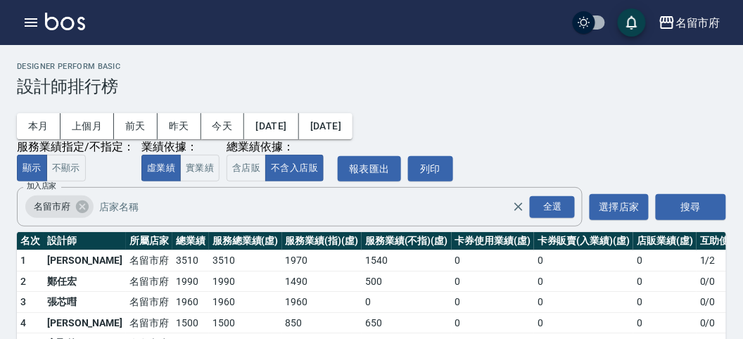
scroll to position [61, 0]
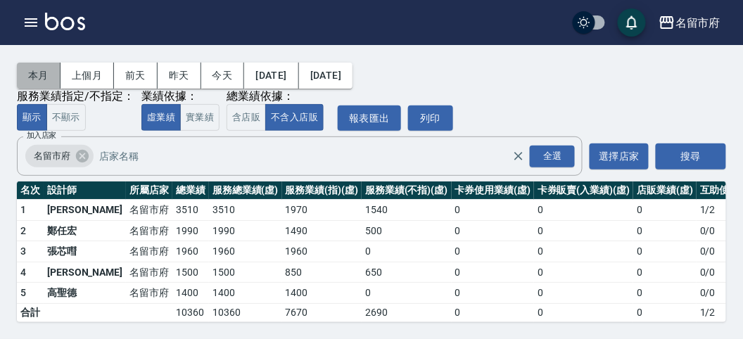
click at [41, 63] on button "本月" at bounding box center [39, 76] width 44 height 26
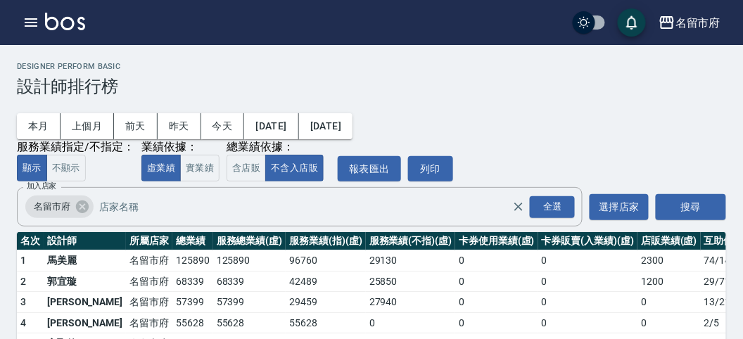
scroll to position [123, 0]
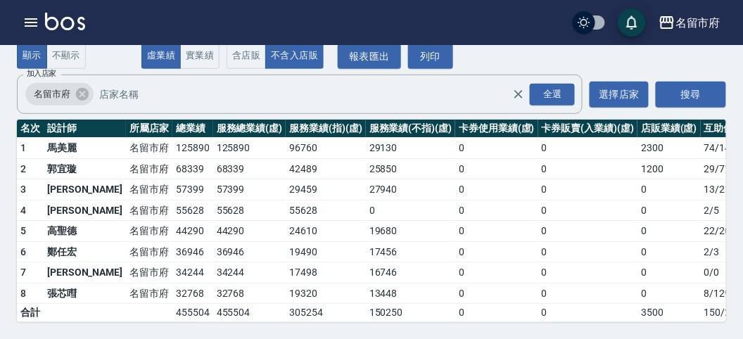
click at [77, 28] on img at bounding box center [65, 22] width 40 height 18
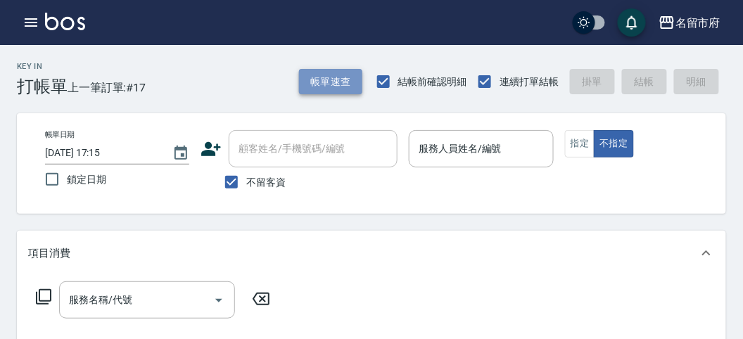
click at [339, 89] on button "帳單速查" at bounding box center [330, 82] width 63 height 26
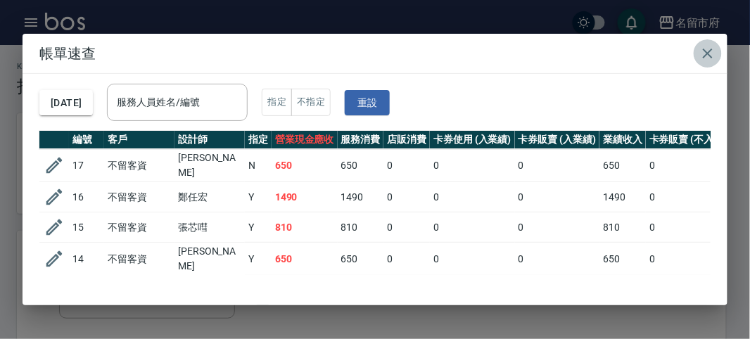
click at [715, 50] on icon "button" at bounding box center [707, 53] width 17 height 17
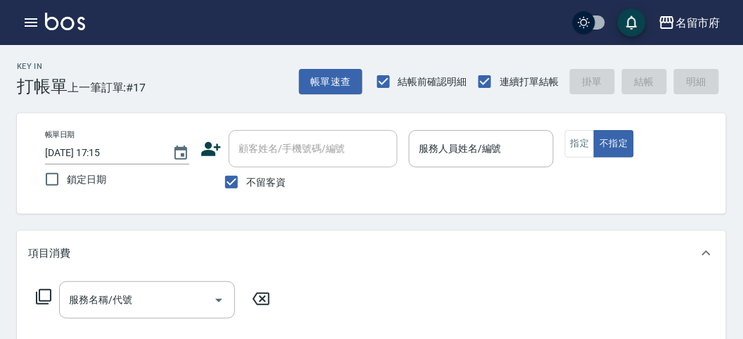
click at [715, 117] on div "帳單日期 [DATE] 17:15 鎖定日期 顧客姓名/手機號碼/編號 顧客姓名/手機號碼/編號 不留客資 服務人員姓名/編號 服務人員姓名/編號 指定 不指定" at bounding box center [371, 163] width 709 height 101
click at [320, 89] on button "帳單速查" at bounding box center [330, 82] width 63 height 26
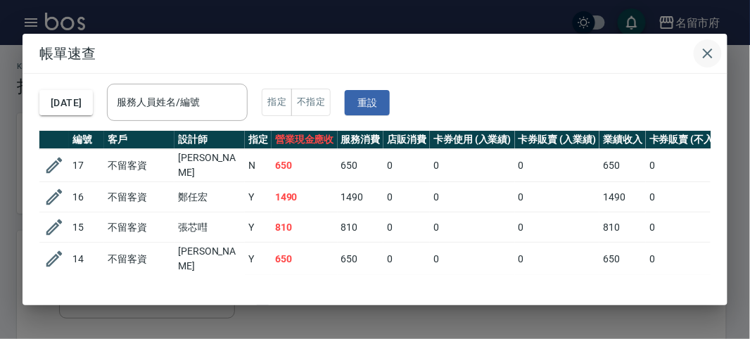
click at [707, 56] on icon "button" at bounding box center [707, 53] width 17 height 17
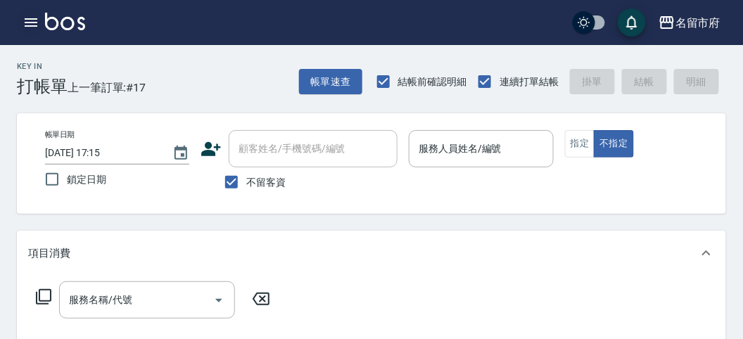
click at [25, 26] on icon "button" at bounding box center [31, 22] width 13 height 8
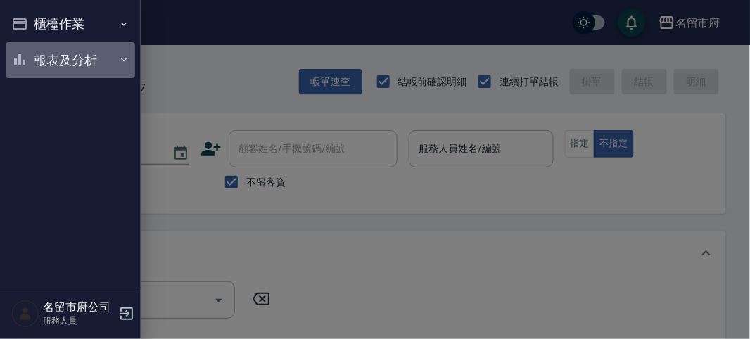
click at [38, 68] on button "報表及分析" at bounding box center [70, 60] width 129 height 37
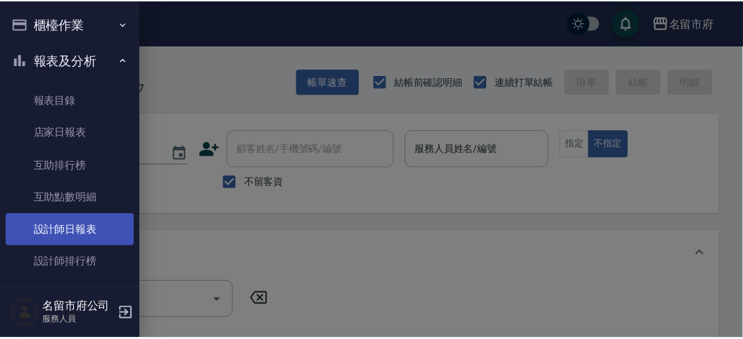
scroll to position [46, 0]
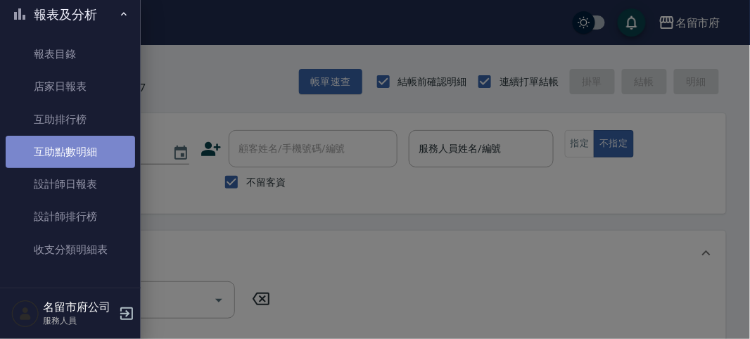
click at [102, 159] on link "互助點數明細" at bounding box center [70, 152] width 129 height 32
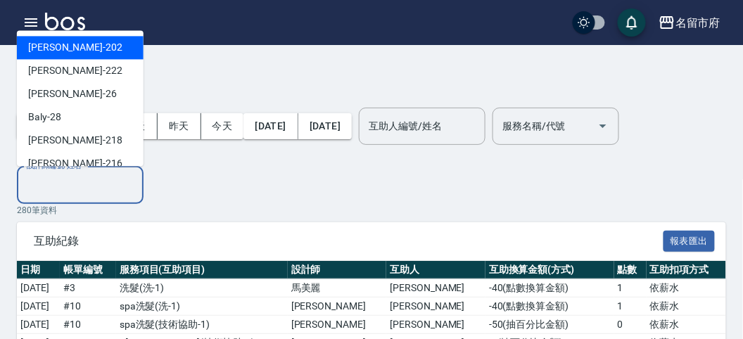
click at [113, 180] on input "設計師編號/姓名" at bounding box center [80, 185] width 114 height 25
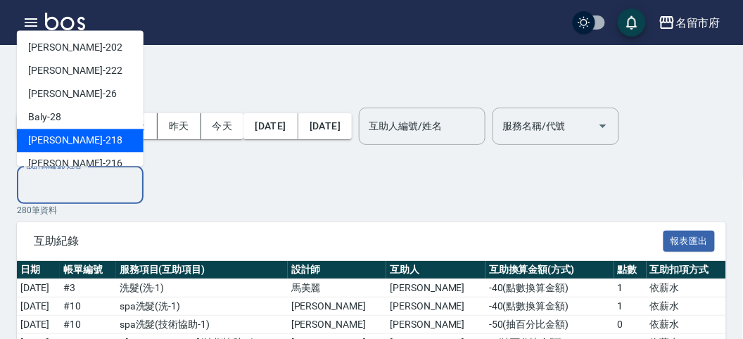
drag, startPoint x: 85, startPoint y: 100, endPoint x: 117, endPoint y: 149, distance: 58.9
click at [117, 149] on ul "[PERSON_NAME] -202 [PERSON_NAME] -222 [PERSON_NAME] -26 Baly -28 Min Min -218 小…" at bounding box center [80, 99] width 127 height 136
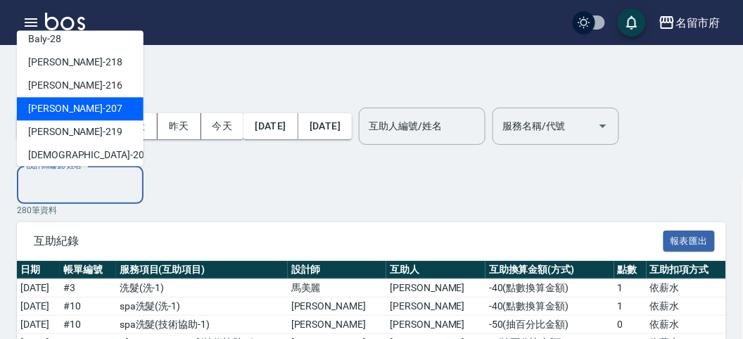
click at [81, 111] on div "[PERSON_NAME] -207" at bounding box center [80, 109] width 127 height 23
type input "[PERSON_NAME]-207"
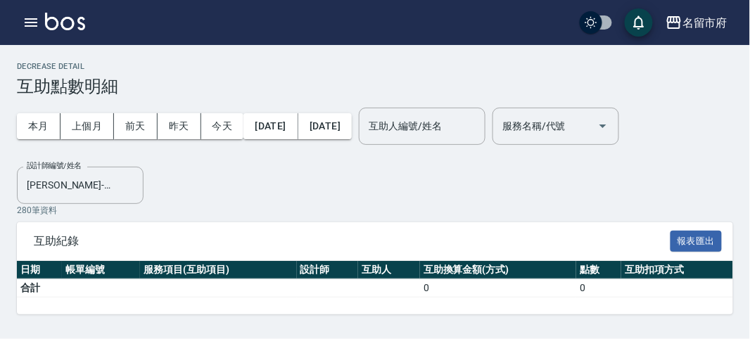
click at [238, 216] on div "280 筆資料 互助紀錄 報表匯出 日期 帳單編號 服務項目(互助項目) 設計師 互助人 互助換算金額(方式) 點數 互助扣項方式 合計 0 0" at bounding box center [375, 259] width 716 height 111
click at [51, 30] on img at bounding box center [65, 22] width 40 height 18
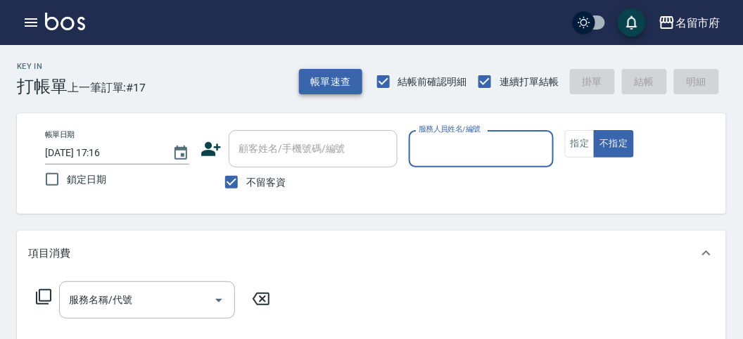
click at [342, 85] on button "帳單速查" at bounding box center [330, 82] width 63 height 26
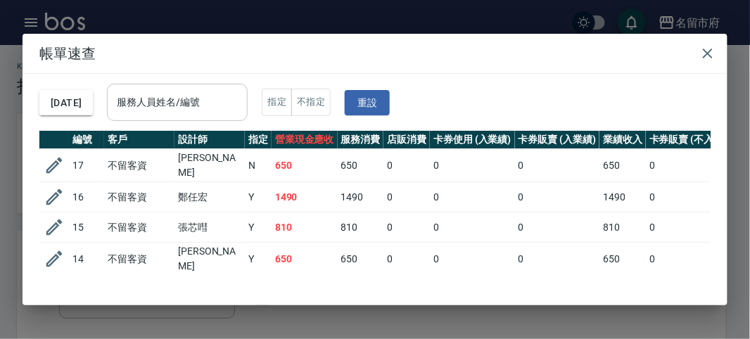
click at [195, 115] on div "服務人員姓名/編號" at bounding box center [177, 102] width 141 height 37
click at [350, 82] on div "[DATE] 服務人員姓名/編號 服務人員姓名/編號 指定 不指定 重設" at bounding box center [374, 102] width 671 height 57
click at [707, 58] on icon "button" at bounding box center [707, 53] width 17 height 17
